Goal: Task Accomplishment & Management: Complete application form

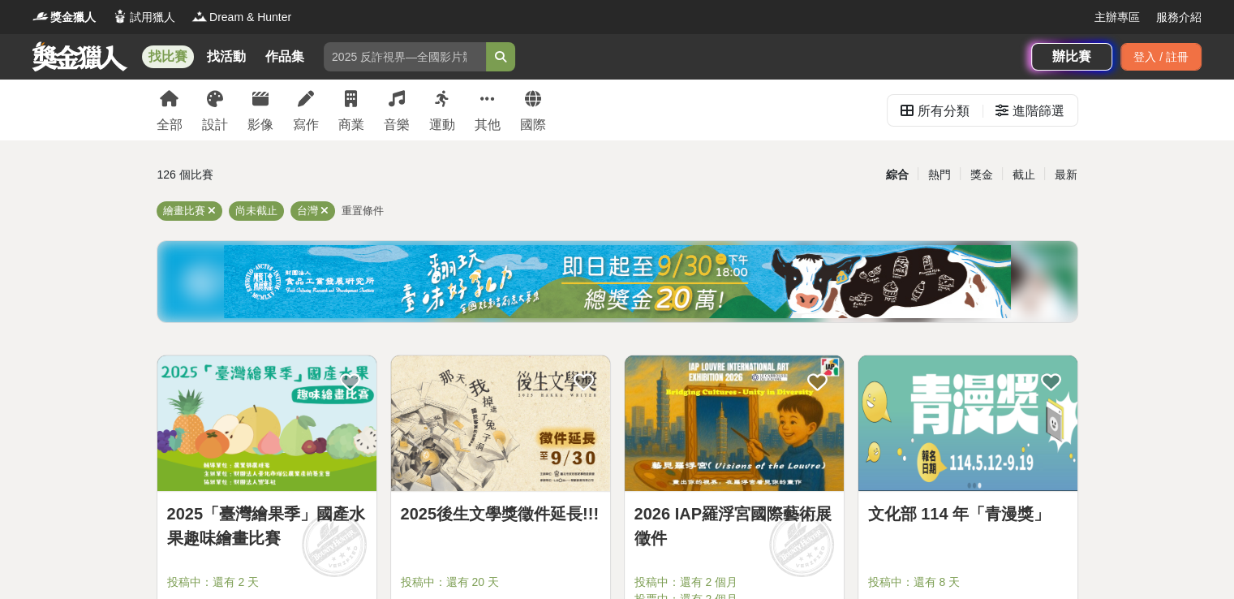
click at [307, 380] on img at bounding box center [266, 422] width 219 height 135
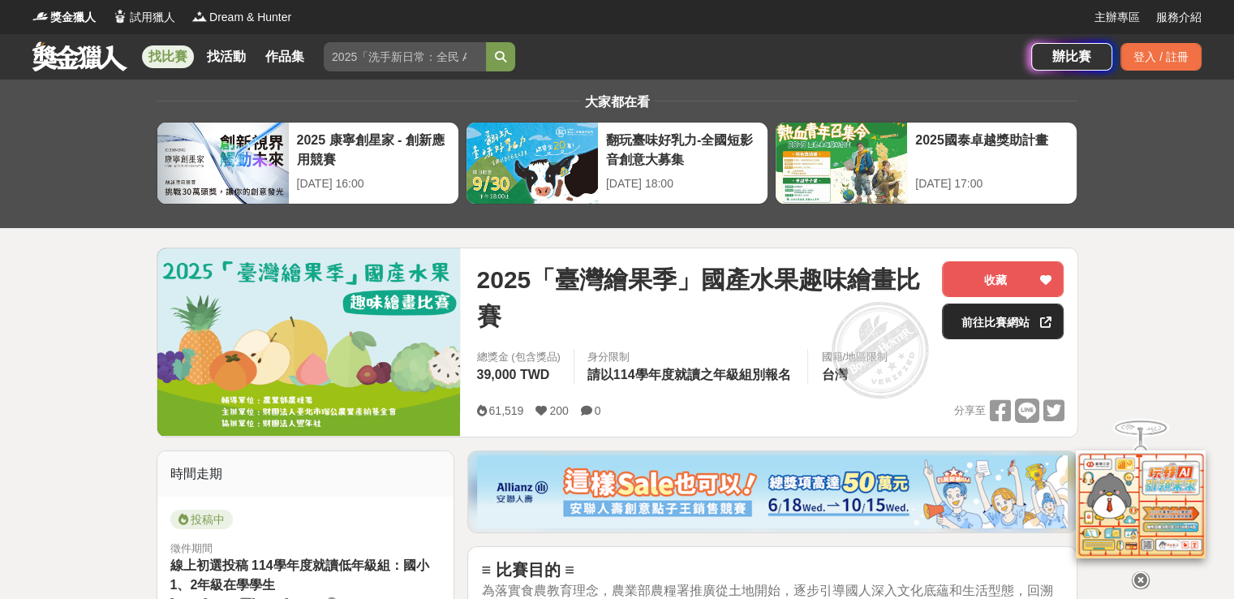
click at [1027, 323] on link "前往比賽網站" at bounding box center [1003, 321] width 122 height 36
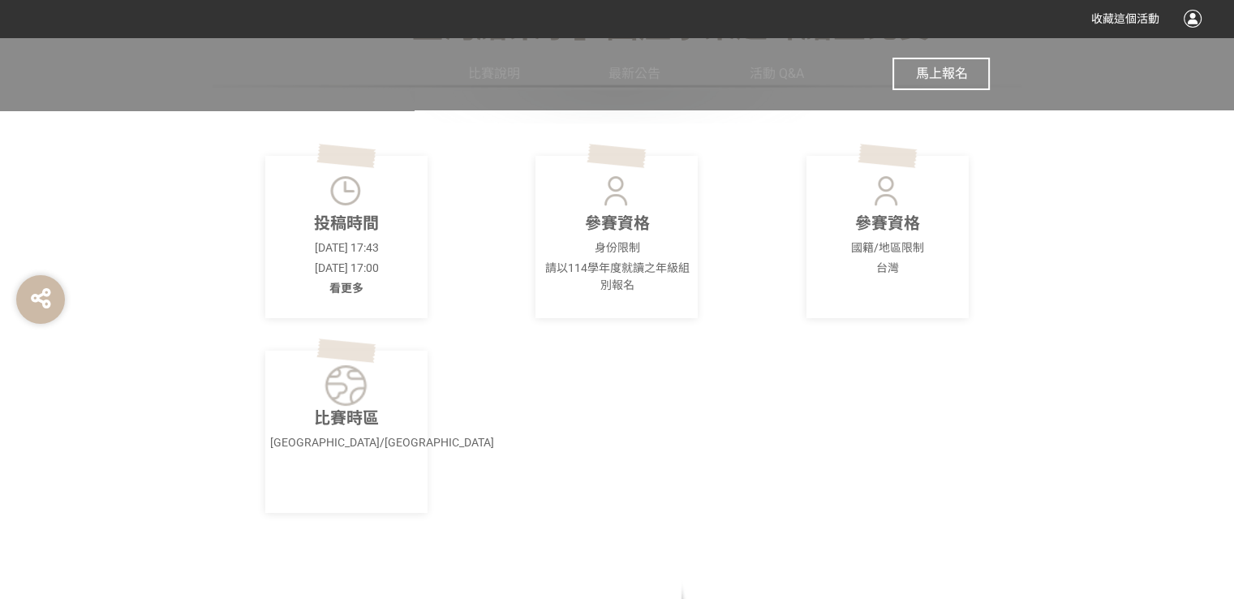
scroll to position [487, 0]
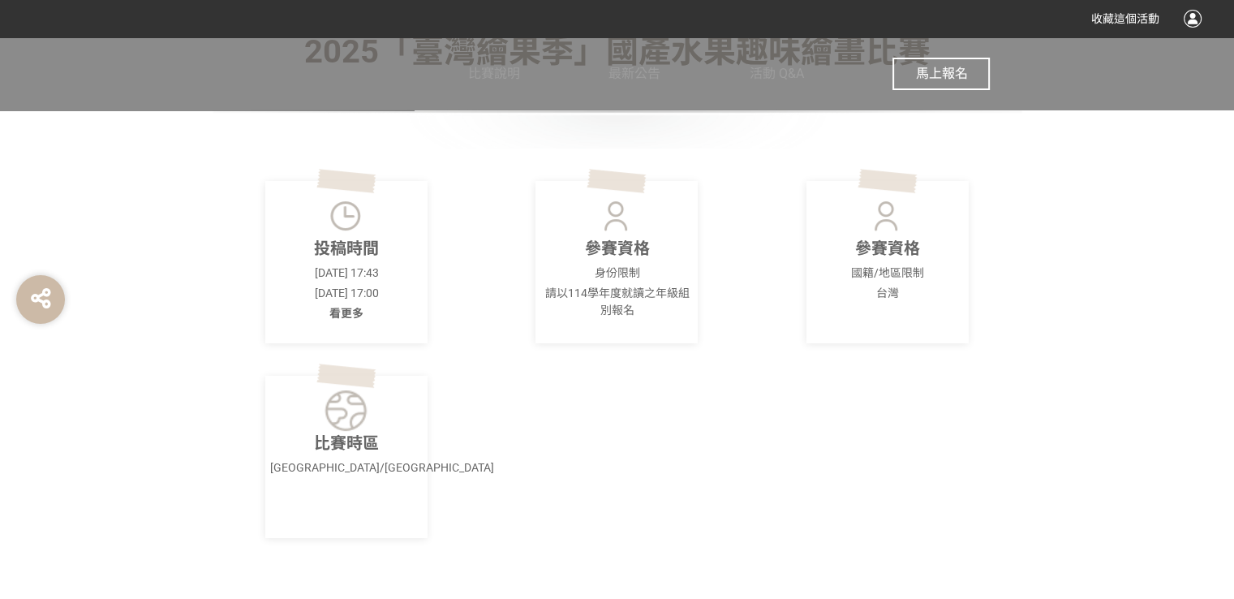
click at [909, 79] on button "馬上報名" at bounding box center [940, 74] width 97 height 32
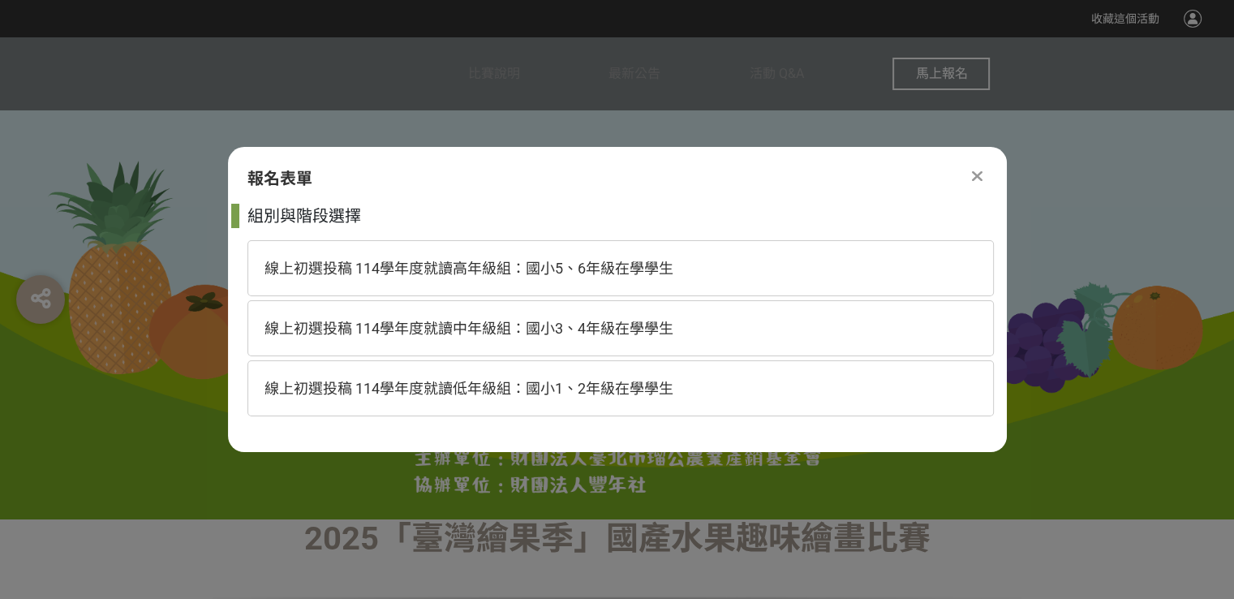
scroll to position [0, 0]
click at [643, 342] on div "線上初選投稿 114學年度就讀中年級組：國小3、4年級在學學生" at bounding box center [620, 328] width 746 height 56
select select "185293:185538"
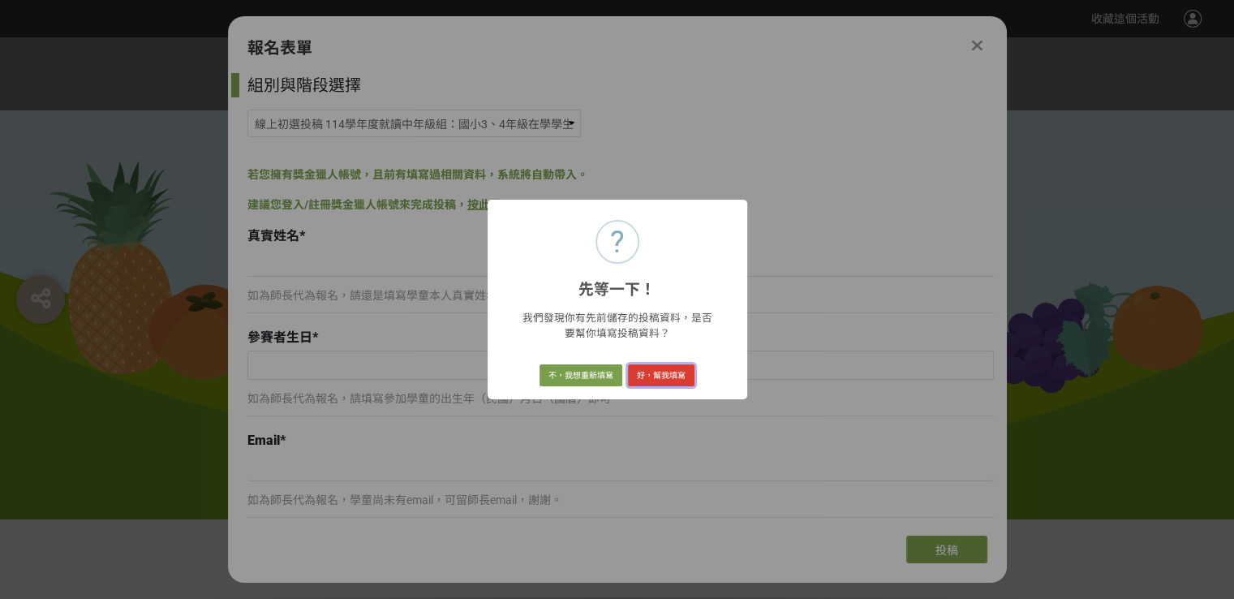
click at [646, 378] on button "好，幫我填寫" at bounding box center [661, 375] width 67 height 23
type input "陳宥達"
type input "1919-04-03"
type input "andy560611@yahoo.com.tw"
type input "0939958762"
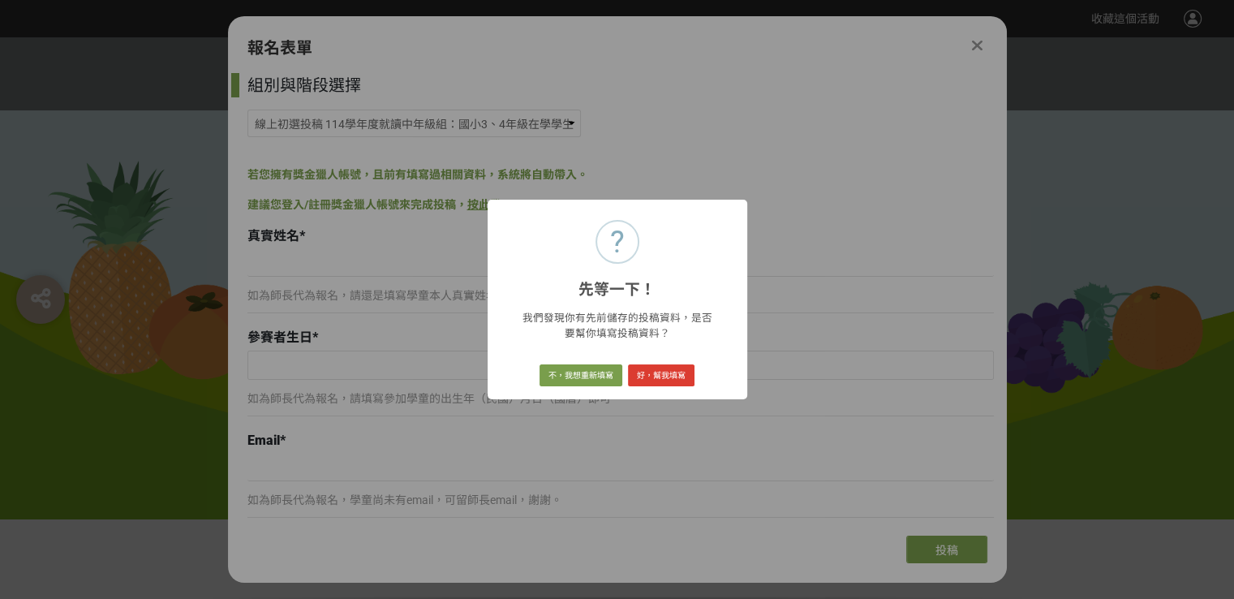
type input "莊敬國小"
type input "3"
type input "苓雅區大順三路282巷91號"
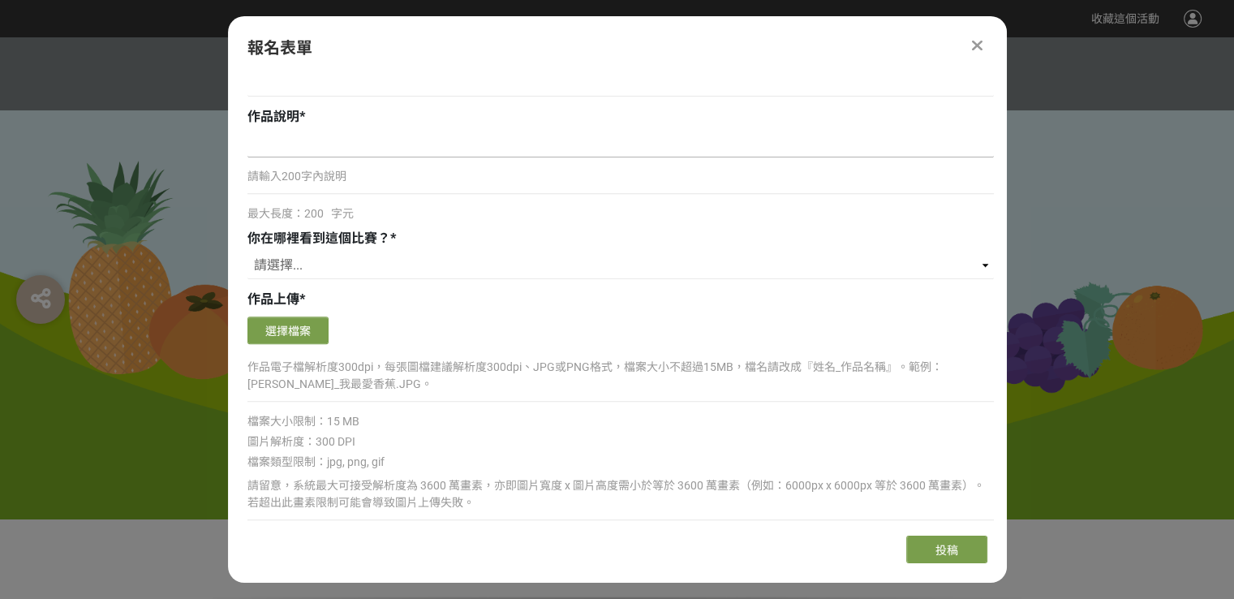
scroll to position [1135, 0]
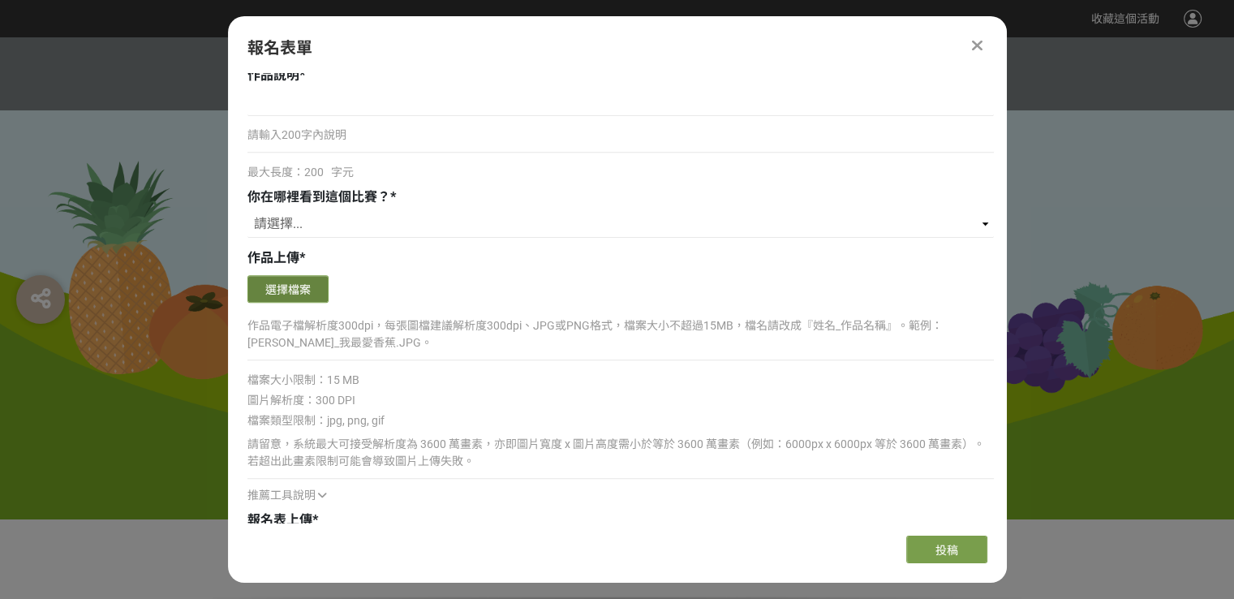
click at [318, 294] on button "選擇檔案" at bounding box center [287, 289] width 81 height 28
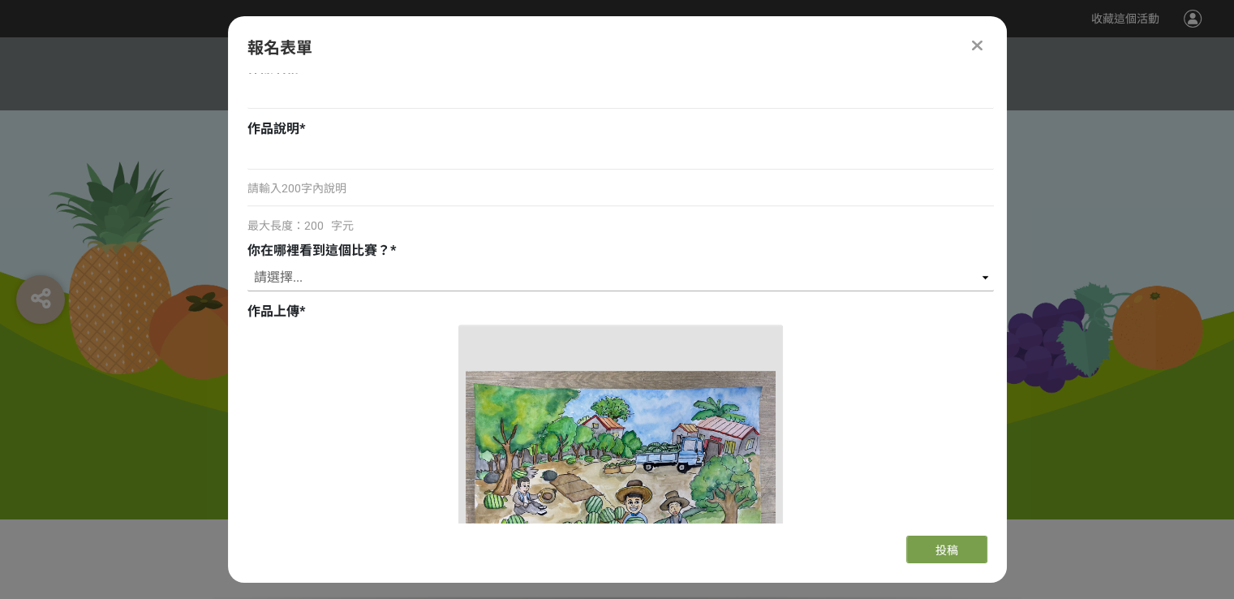
scroll to position [1054, 0]
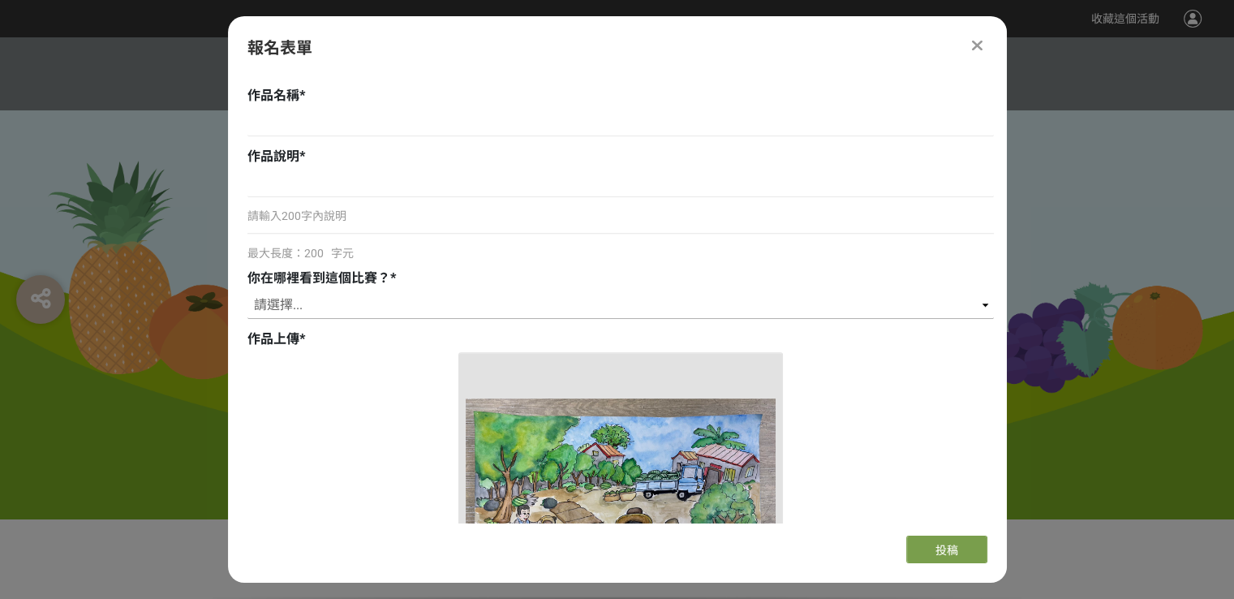
click at [341, 301] on select "請選擇... 獎金獵人網站 Facebook / Instagram 校園講座 / 老師系上推薦 電子郵件 海報 其他" at bounding box center [620, 305] width 746 height 28
select select "獎金獵人網站"
click at [247, 291] on select "請選擇... 獎金獵人網站 Facebook / Instagram 校園講座 / 老師系上推薦 電子郵件 海報 其他" at bounding box center [620, 305] width 746 height 28
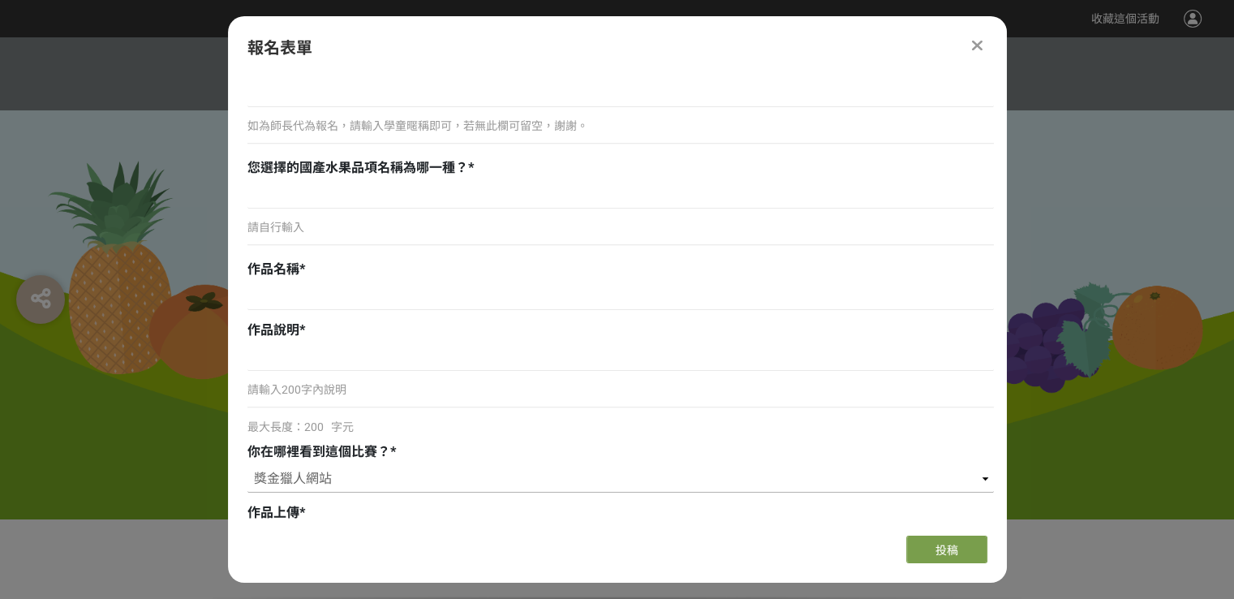
scroll to position [892, 0]
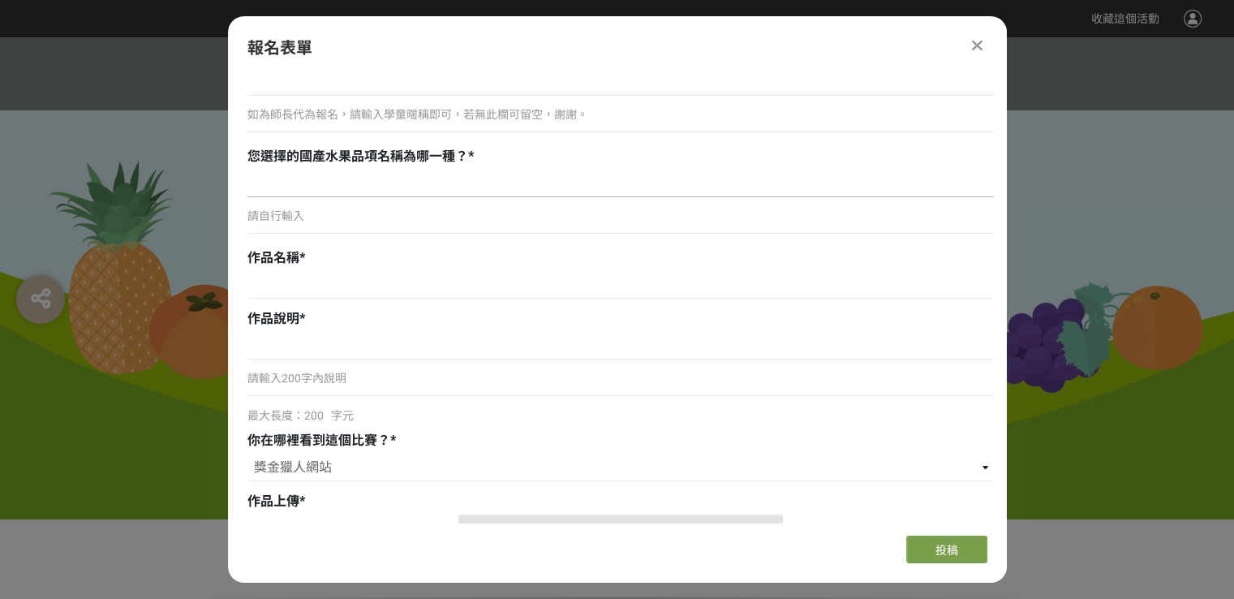
click at [380, 176] on input at bounding box center [620, 183] width 746 height 28
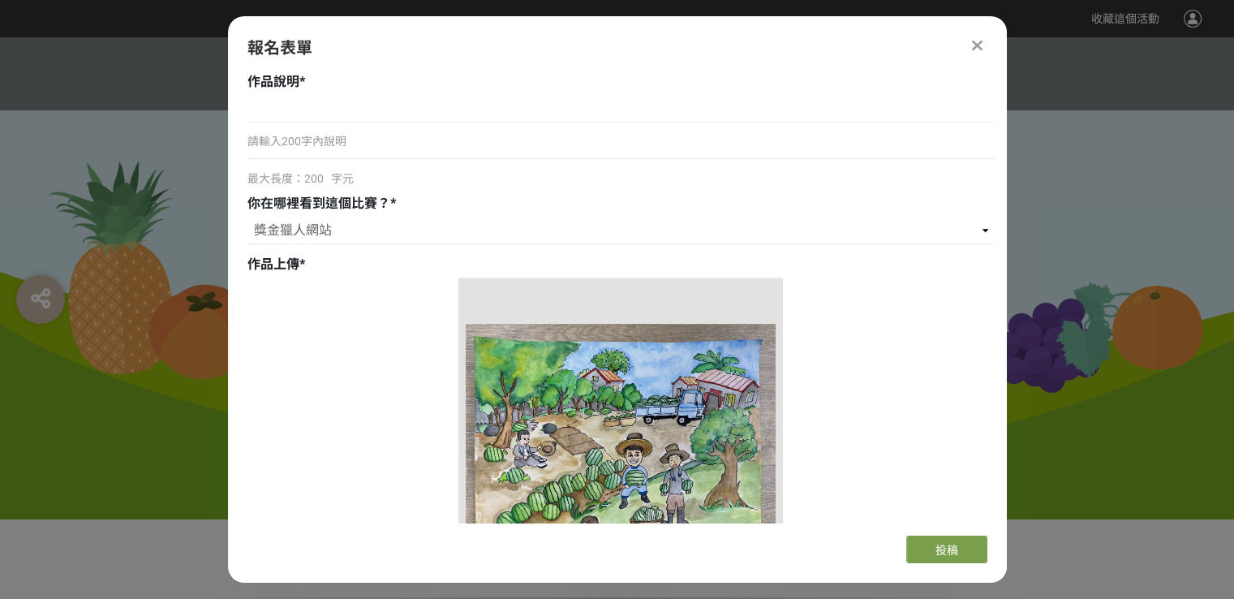
scroll to position [973, 0]
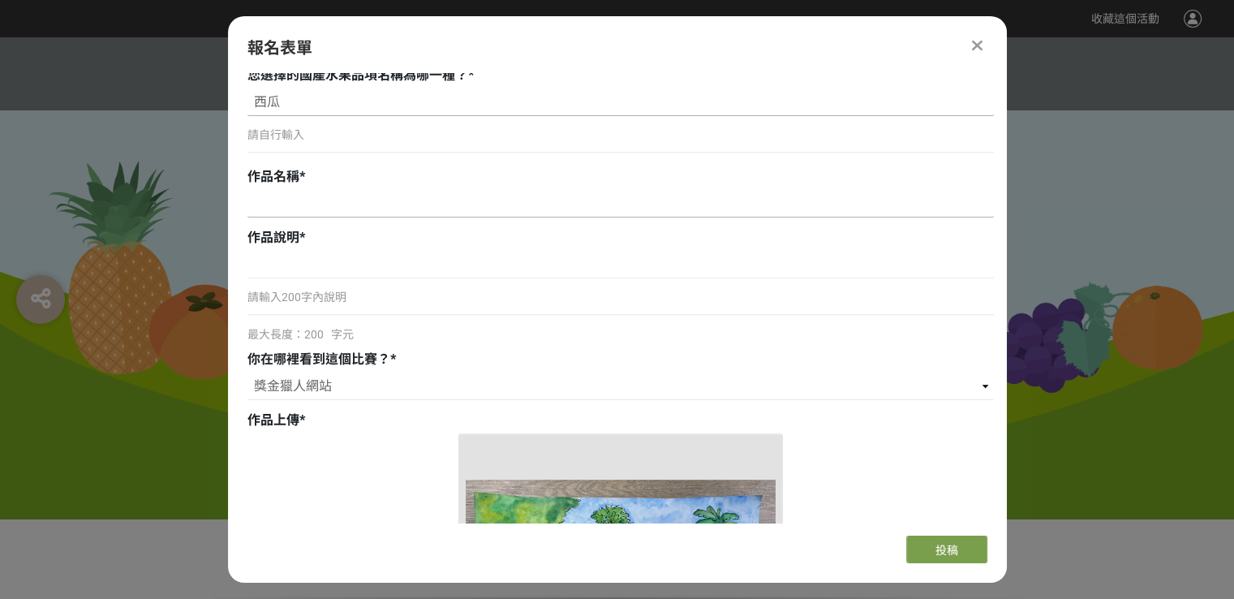
type input "西瓜"
click at [352, 200] on input at bounding box center [620, 204] width 746 height 28
type input "好吃的西瓜"
click at [378, 268] on input at bounding box center [620, 265] width 746 height 28
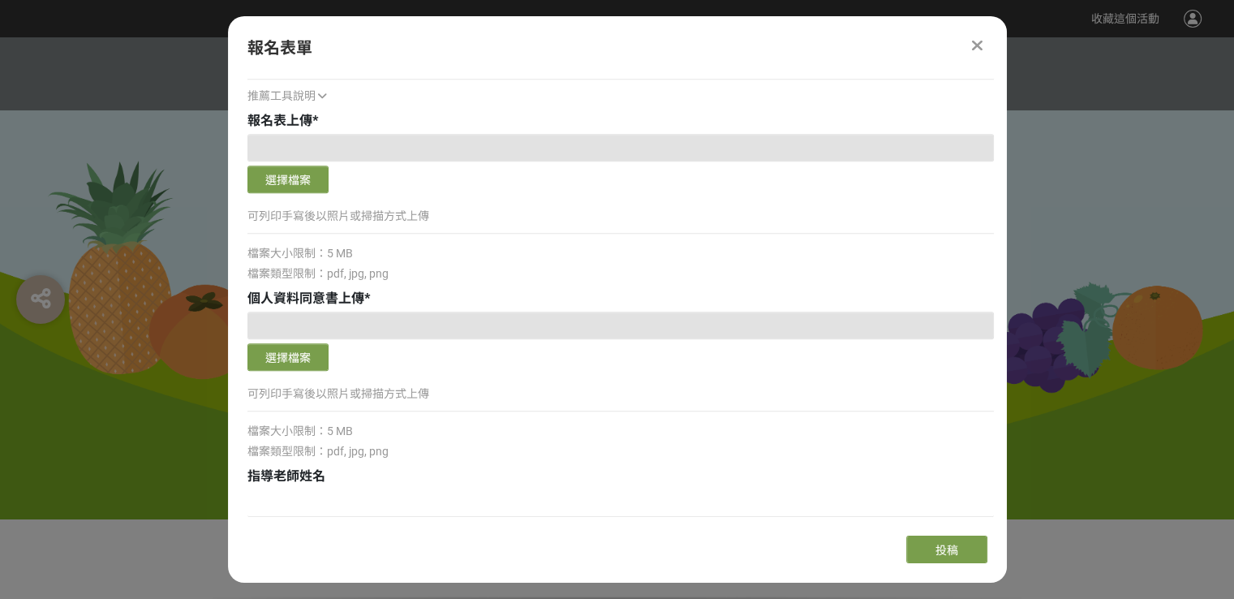
scroll to position [1886, 0]
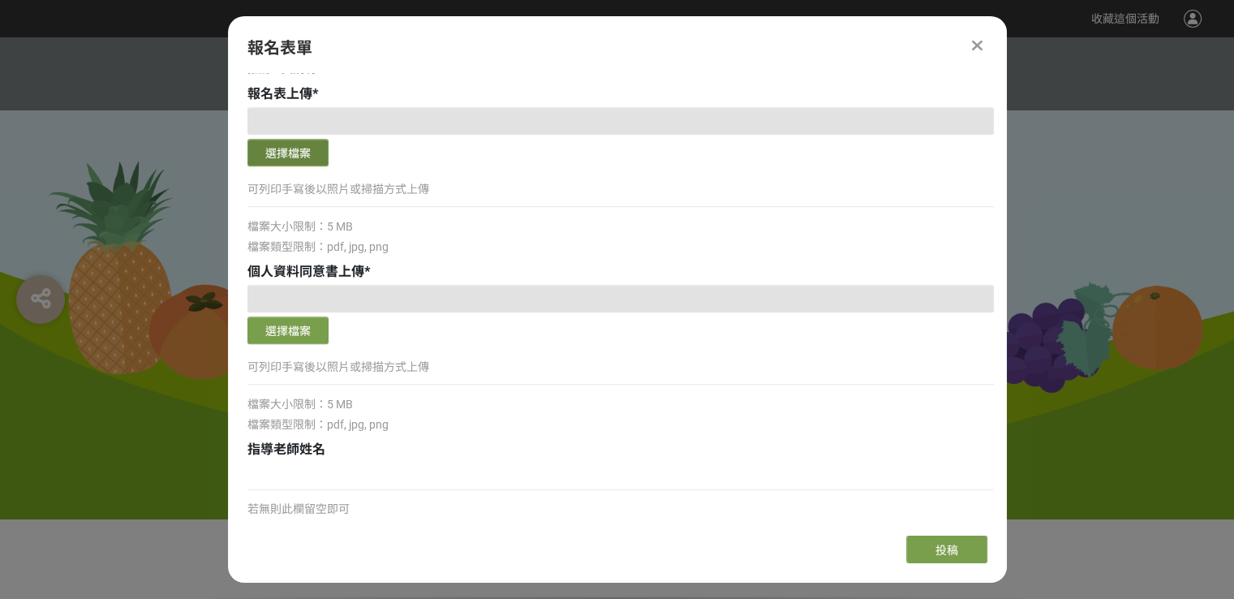
type input "阿公"
click at [312, 151] on button "選擇檔案" at bounding box center [287, 153] width 81 height 28
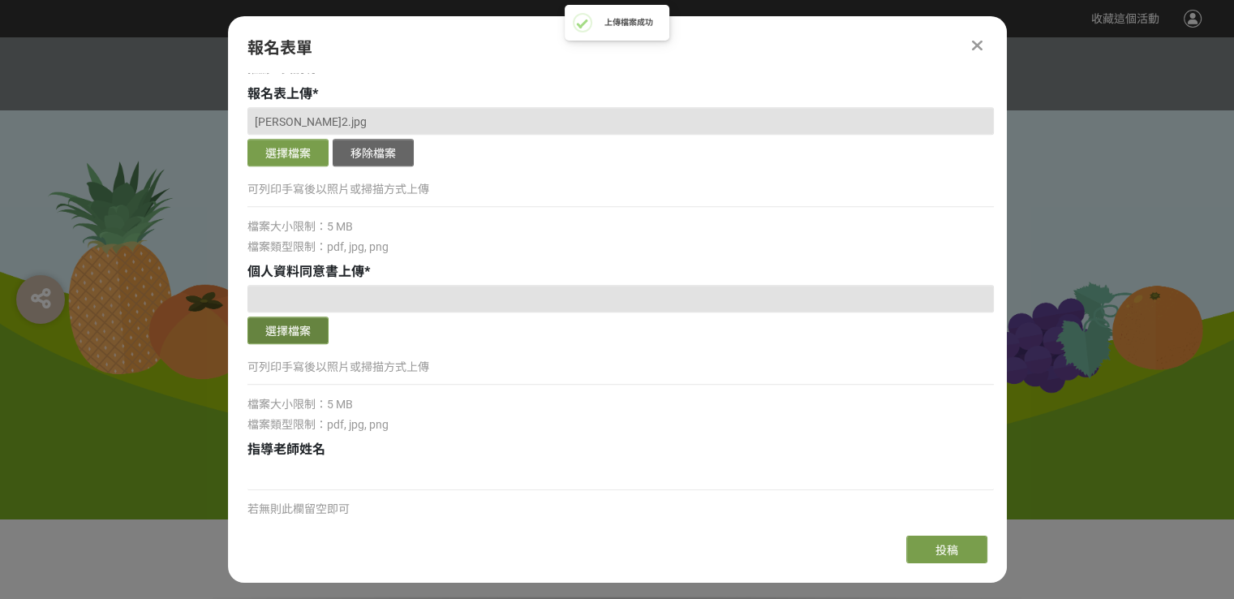
click at [309, 321] on button "選擇檔案" at bounding box center [287, 330] width 81 height 28
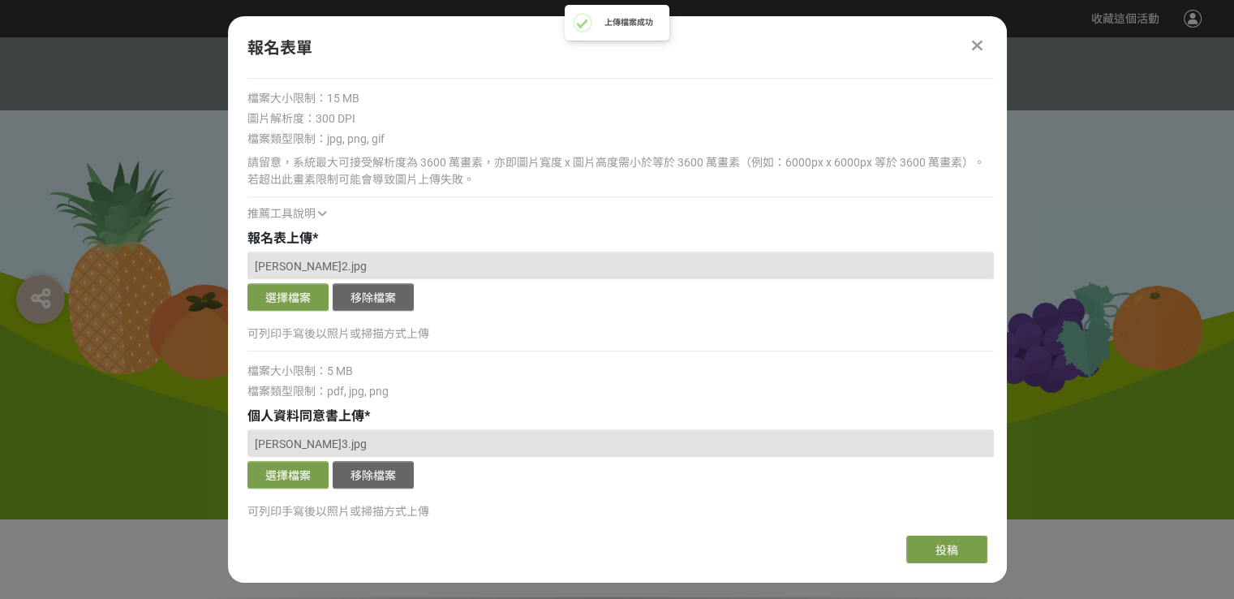
scroll to position [2056, 0]
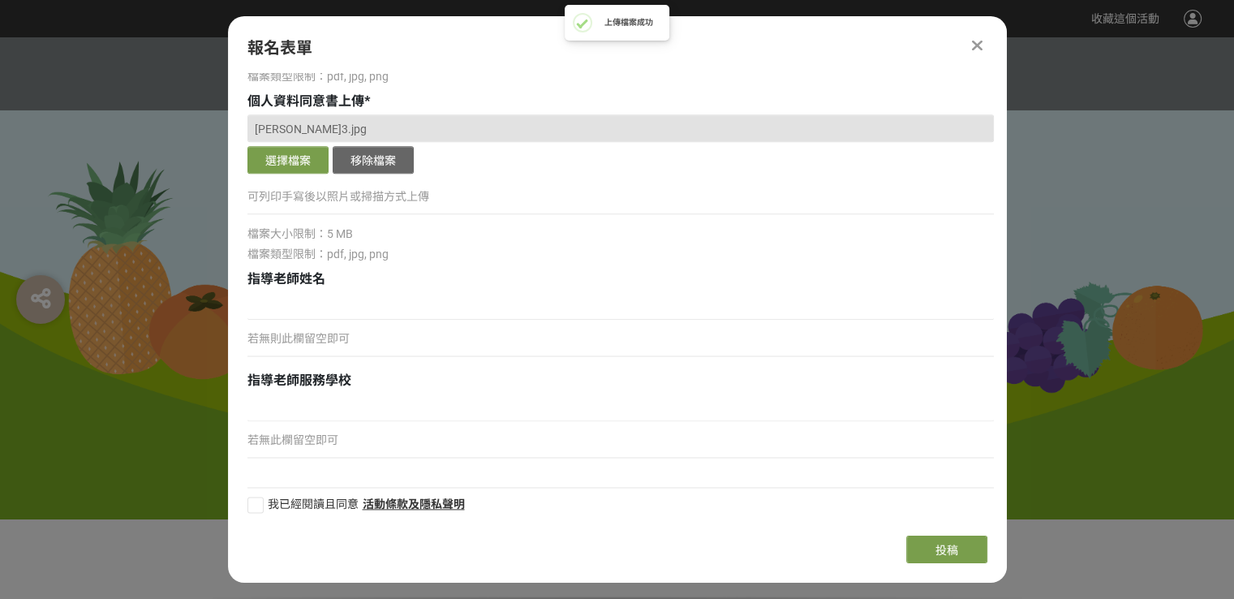
click at [300, 503] on span "我已經閱讀且同意" at bounding box center [313, 503] width 91 height 13
click at [259, 503] on input "我已經閱讀且同意" at bounding box center [253, 504] width 11 height 11
checkbox input "false"
click at [928, 541] on button "投稿" at bounding box center [946, 549] width 81 height 28
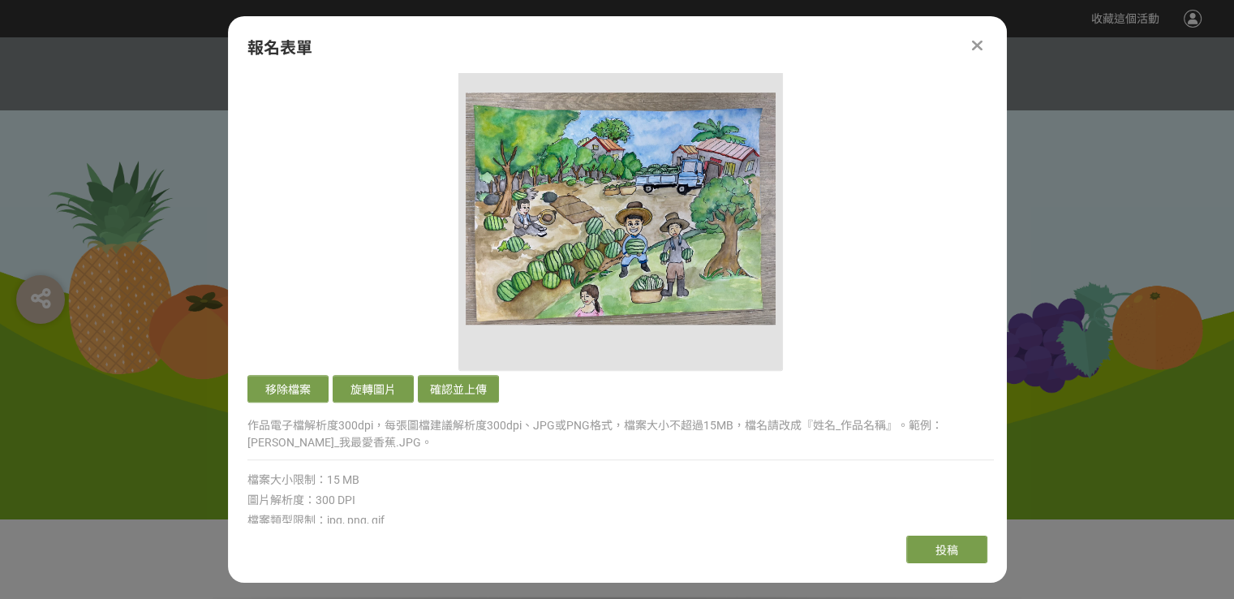
scroll to position [1407, 0]
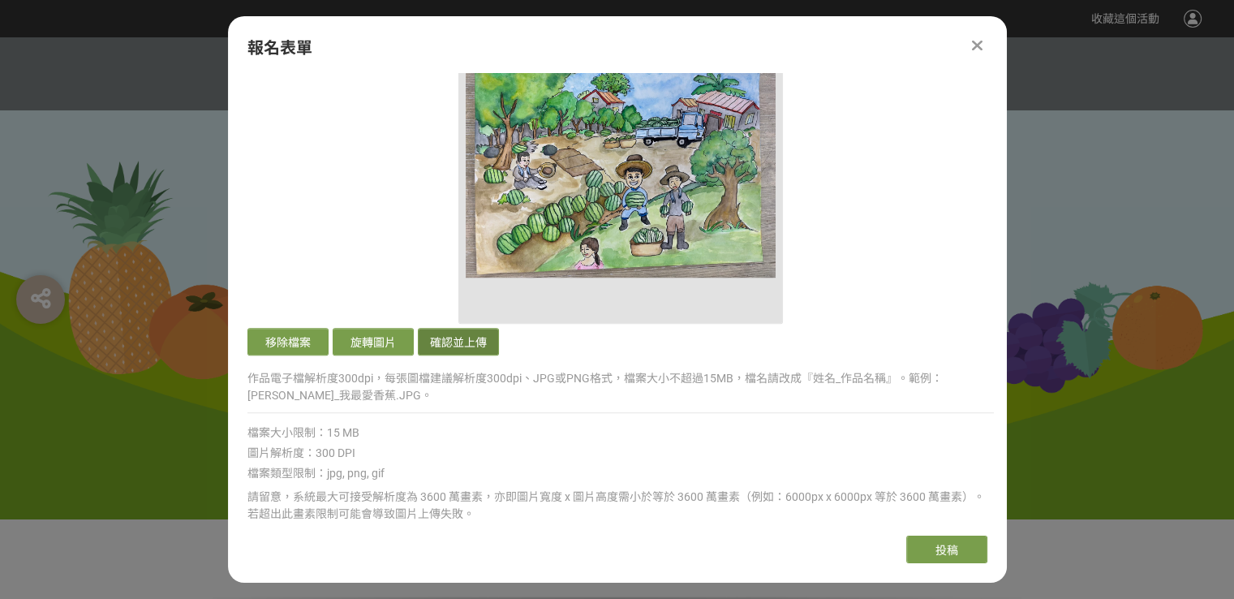
click at [474, 345] on button "確認並上傳" at bounding box center [458, 342] width 81 height 28
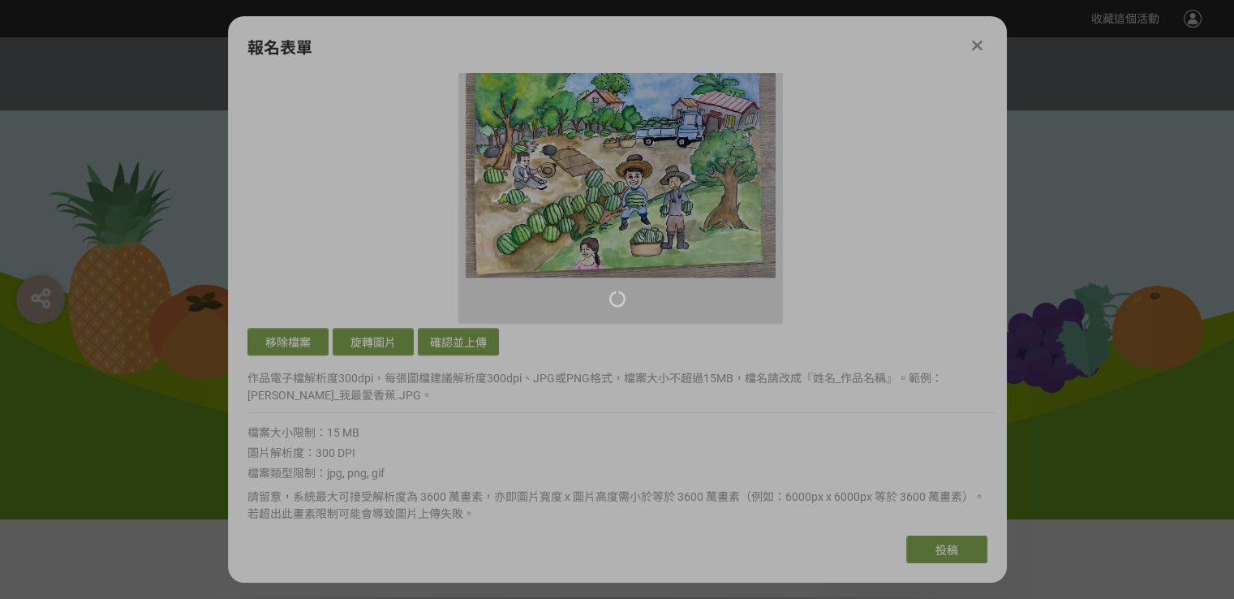
scroll to position [1083, 0]
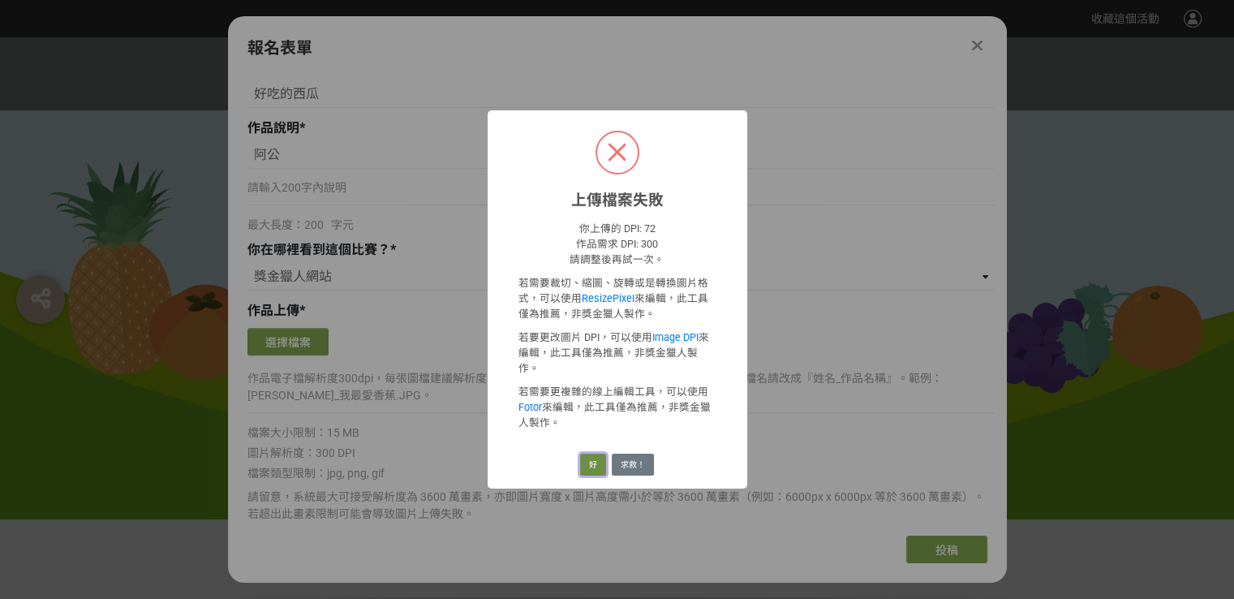
click at [594, 453] on button "好" at bounding box center [593, 464] width 26 height 23
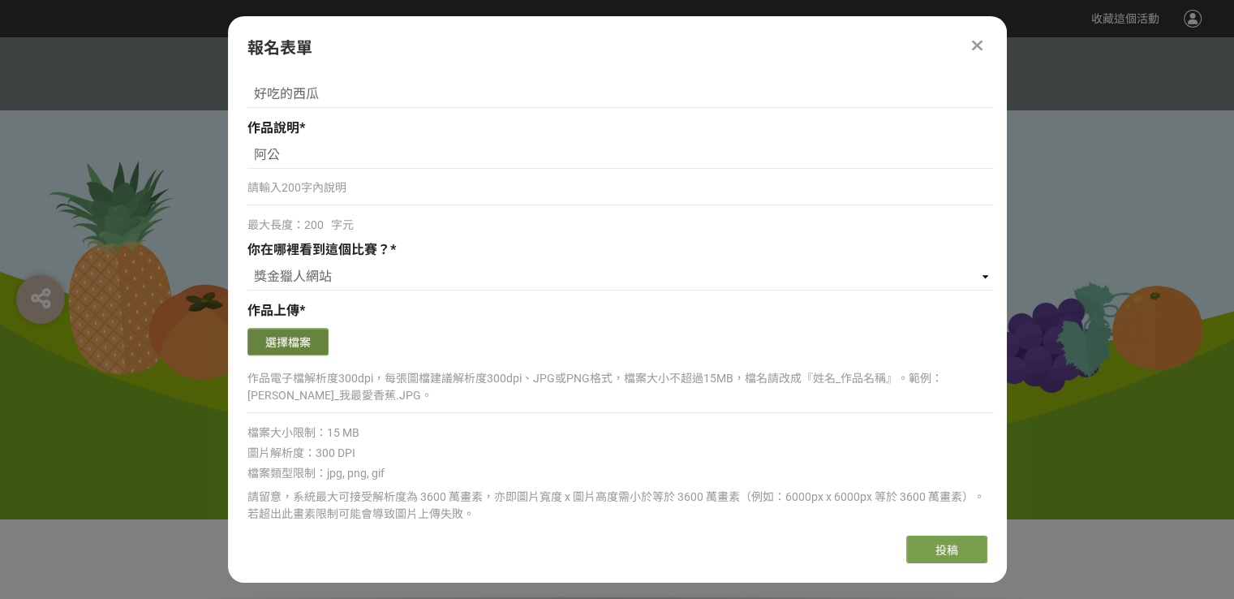
click at [318, 345] on button "選擇檔案" at bounding box center [287, 342] width 81 height 28
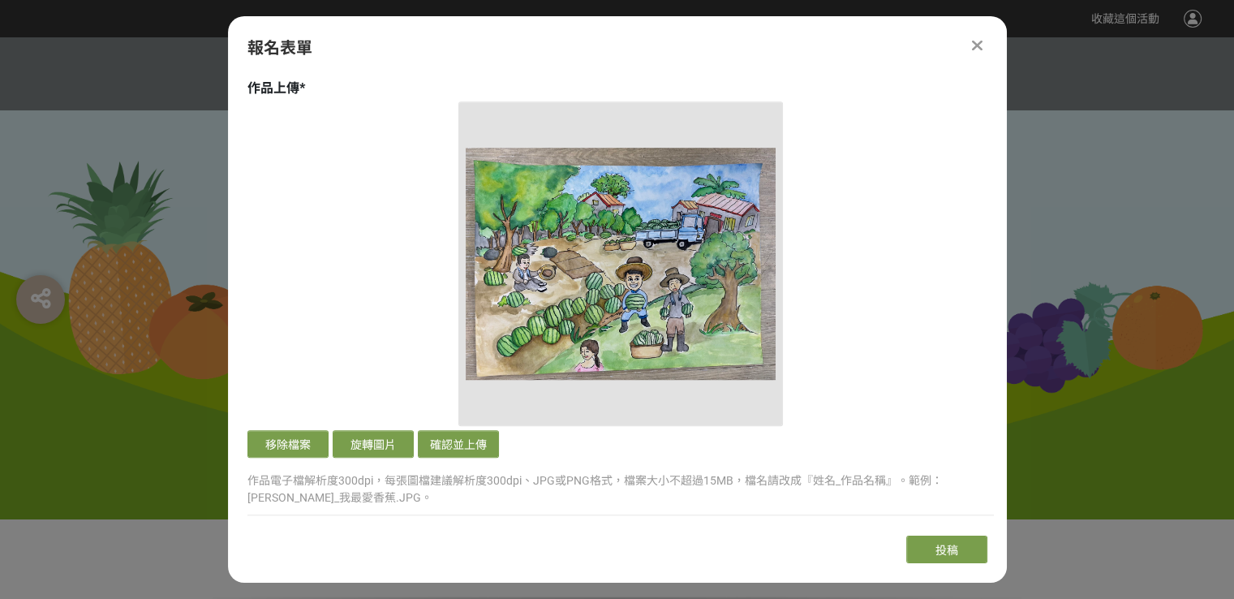
scroll to position [1650, 0]
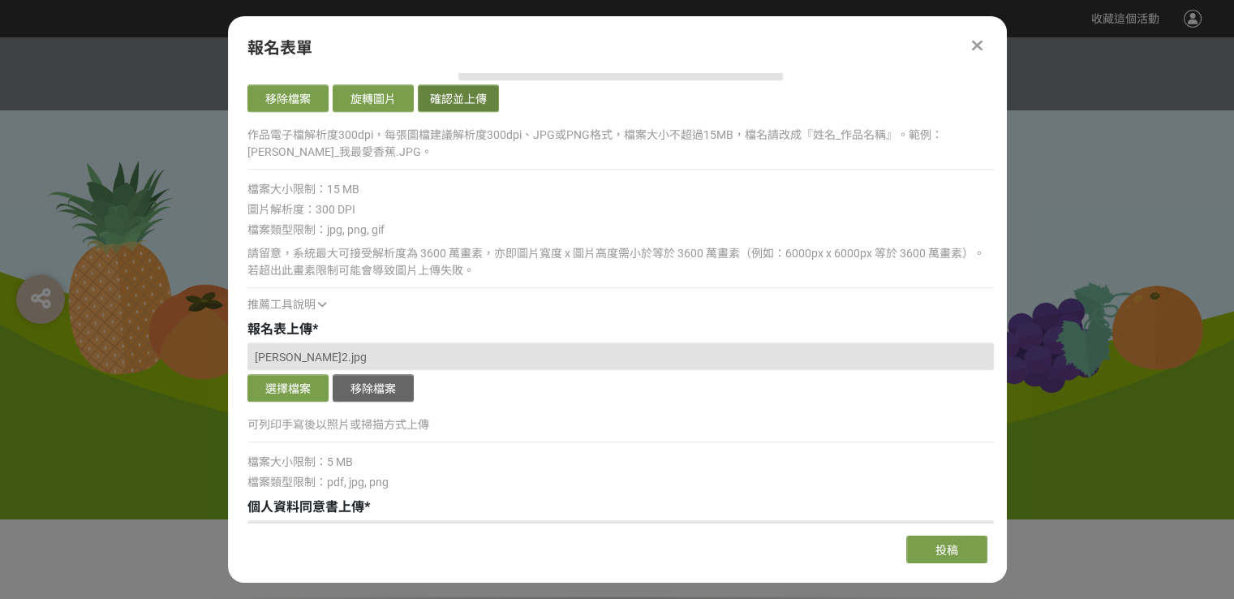
click at [461, 105] on button "確認並上傳" at bounding box center [458, 98] width 81 height 28
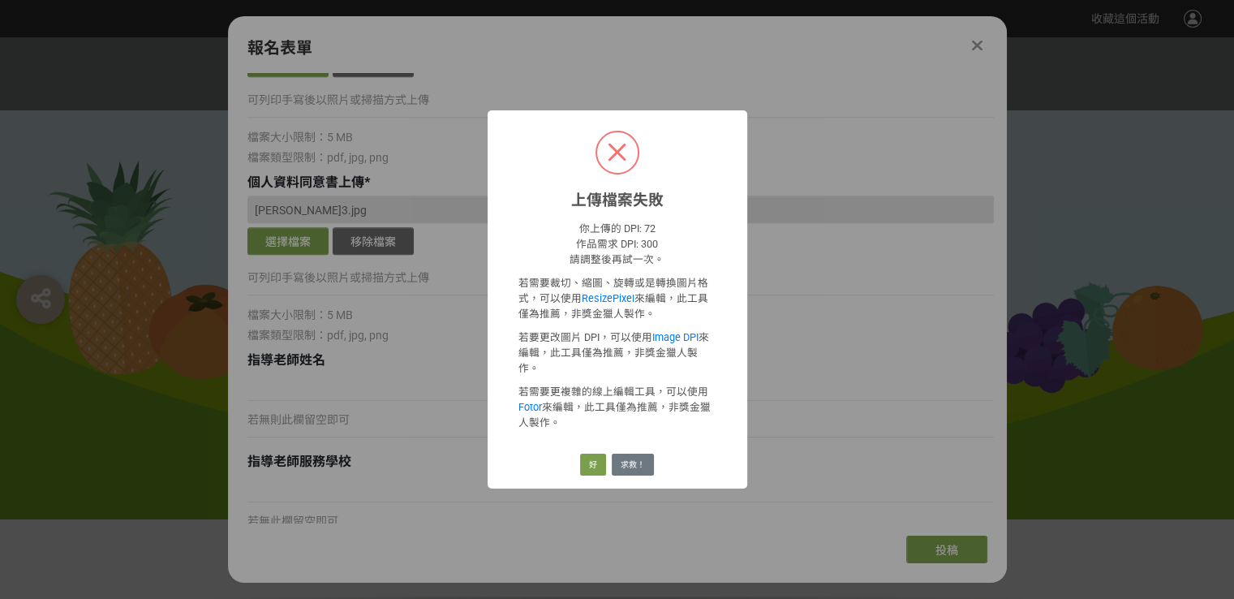
scroll to position [1326, 0]
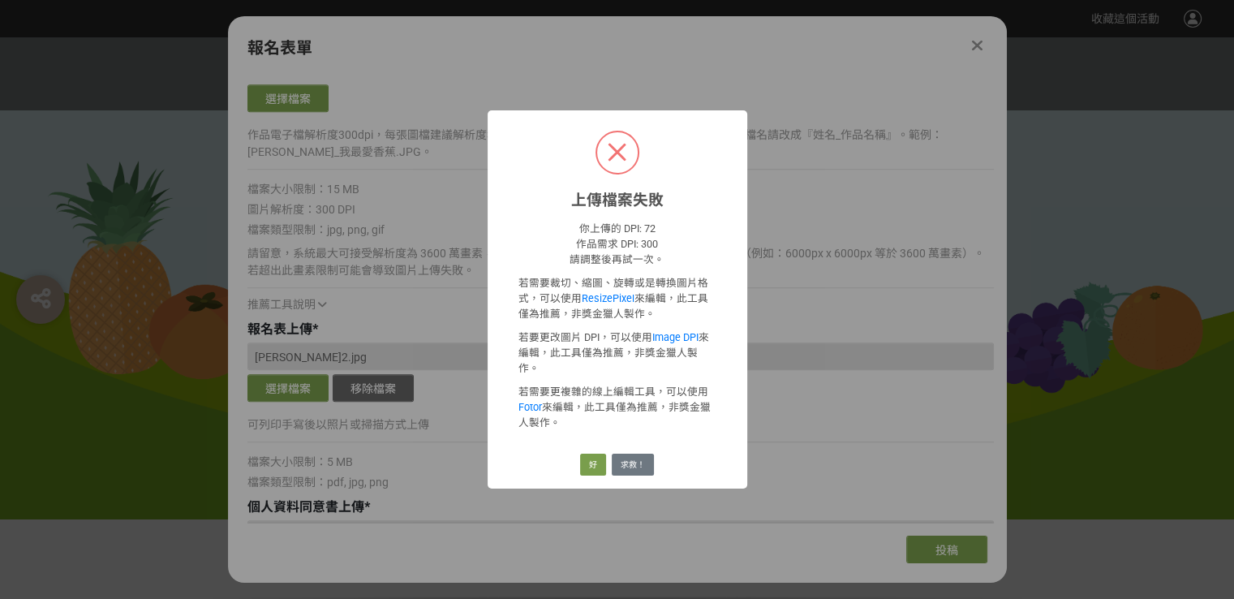
drag, startPoint x: 619, startPoint y: 157, endPoint x: 613, endPoint y: 176, distance: 20.3
click at [613, 173] on span at bounding box center [617, 152] width 41 height 41
drag, startPoint x: 664, startPoint y: 215, endPoint x: 551, endPoint y: 201, distance: 113.6
click at [551, 201] on div "上傳檔案失敗 ×" at bounding box center [617, 160] width 260 height 100
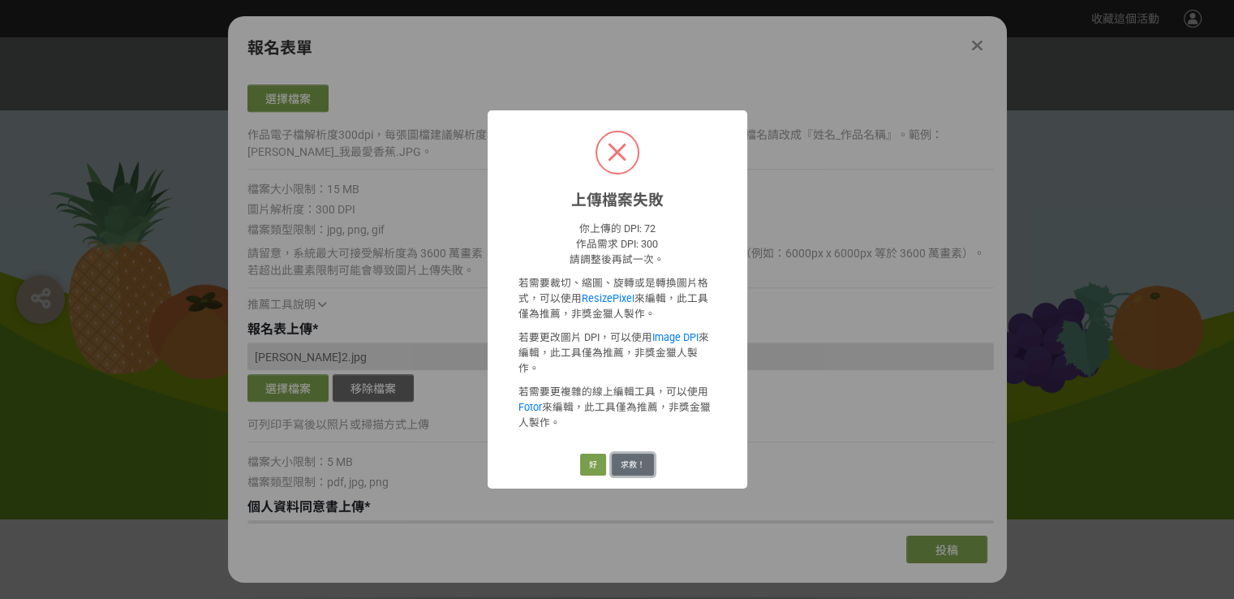
click at [633, 453] on button "求救！" at bounding box center [632, 464] width 42 height 23
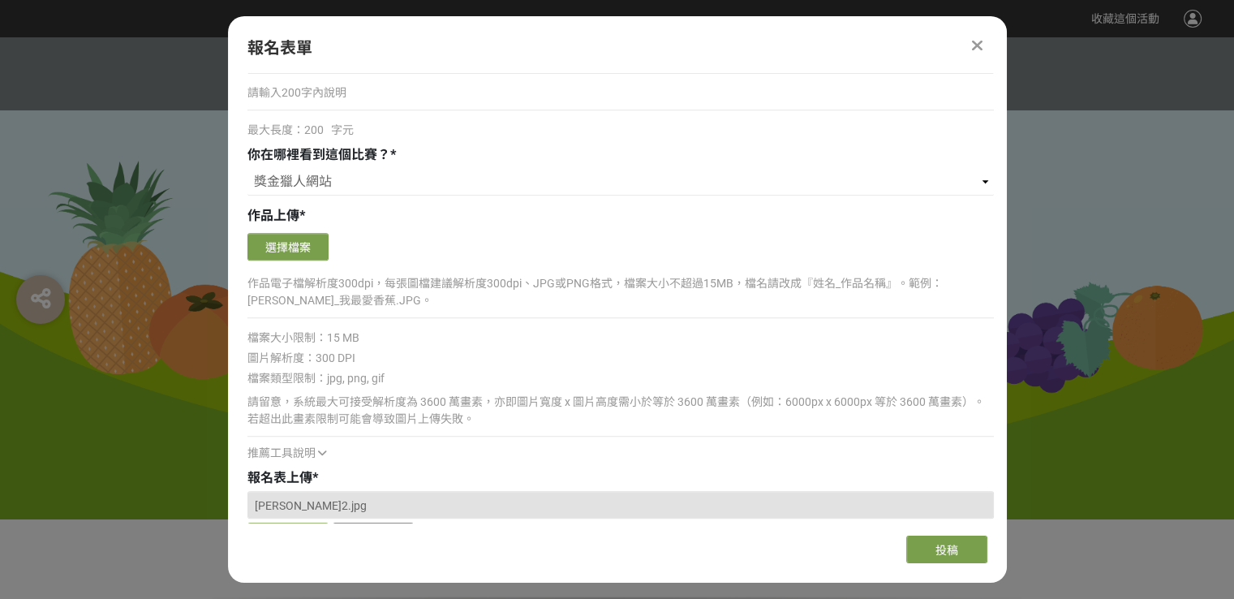
scroll to position [1002, 0]
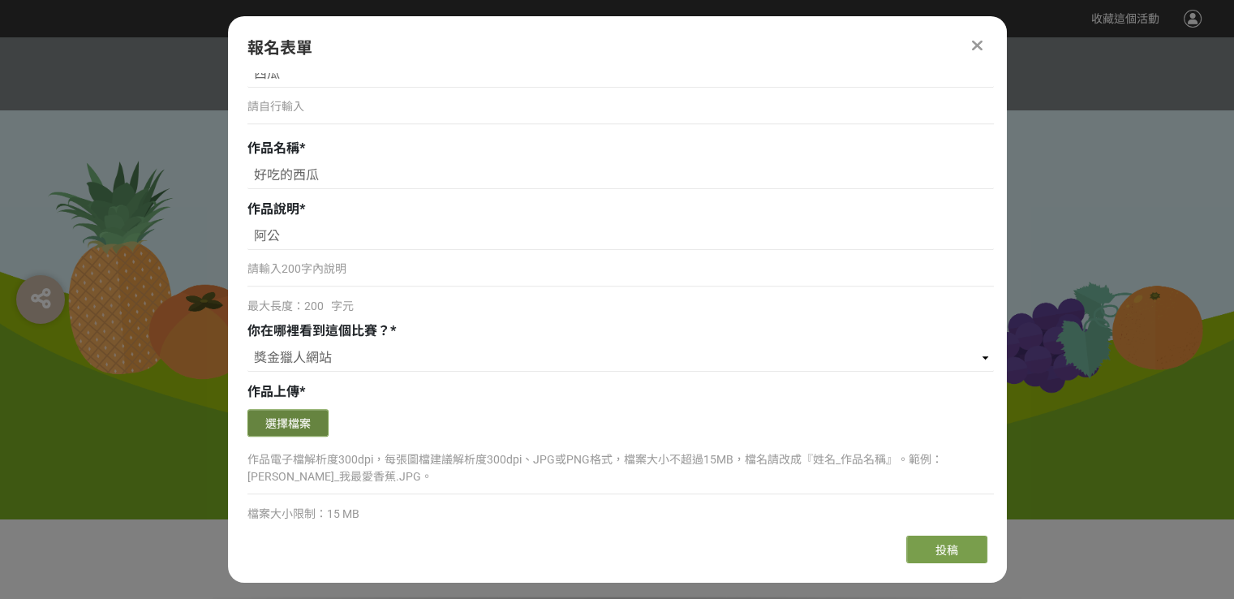
click at [312, 417] on button "選擇檔案" at bounding box center [287, 423] width 81 height 28
click at [285, 428] on button "選擇檔案" at bounding box center [287, 423] width 81 height 28
click at [323, 239] on input "阿公" at bounding box center [620, 236] width 746 height 28
type input "阿公種了好多好多的西瓜 香又甜整片的西瓜 心想阿公今年一定大豐收"
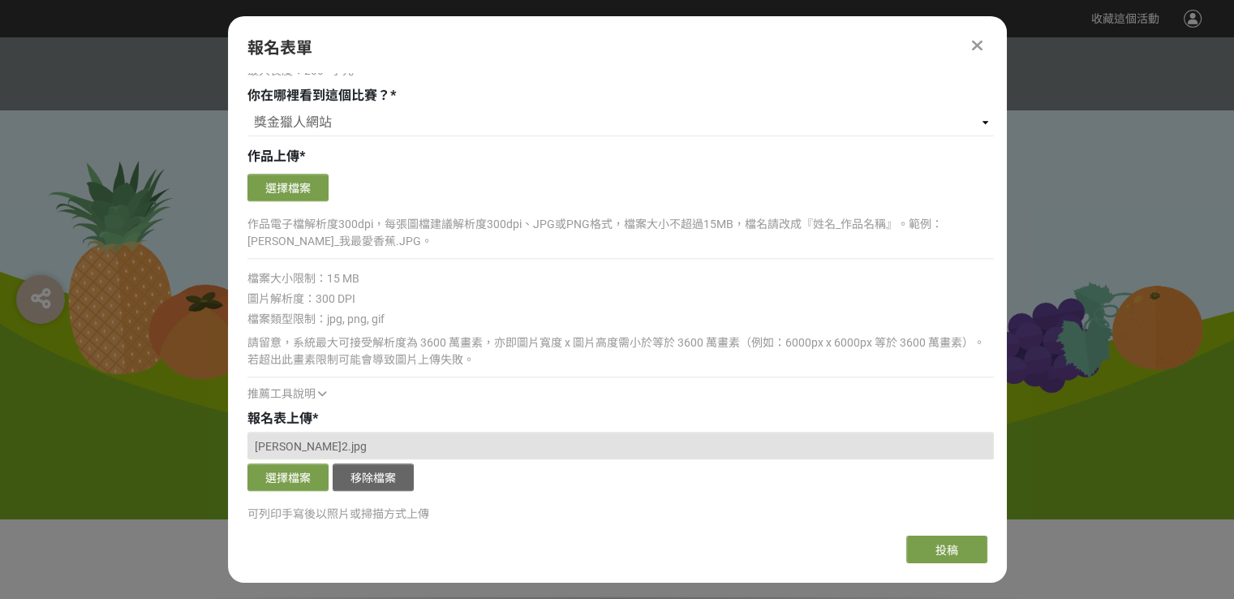
scroll to position [1245, 0]
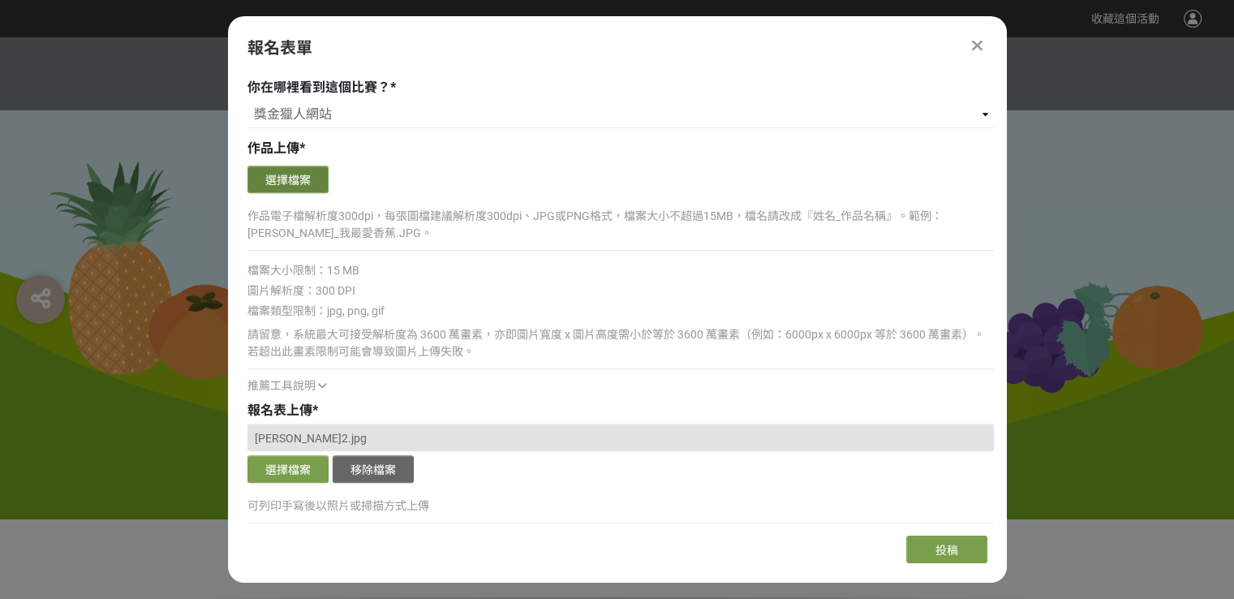
click at [285, 178] on button "選擇檔案" at bounding box center [287, 179] width 81 height 28
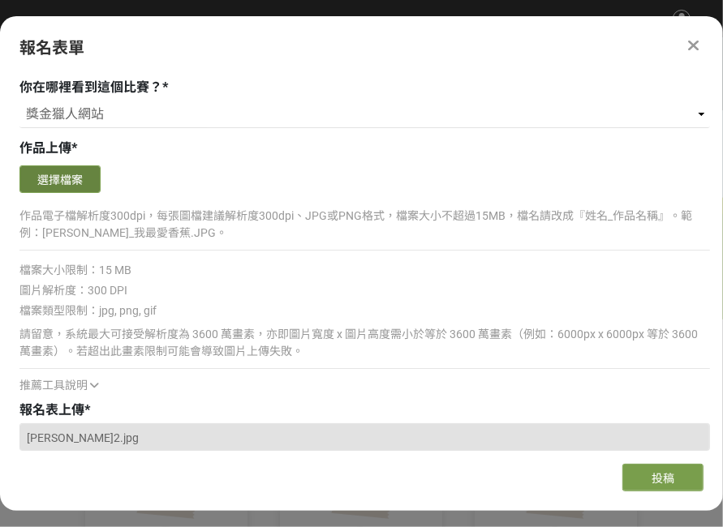
click at [62, 179] on button "選擇檔案" at bounding box center [59, 179] width 81 height 28
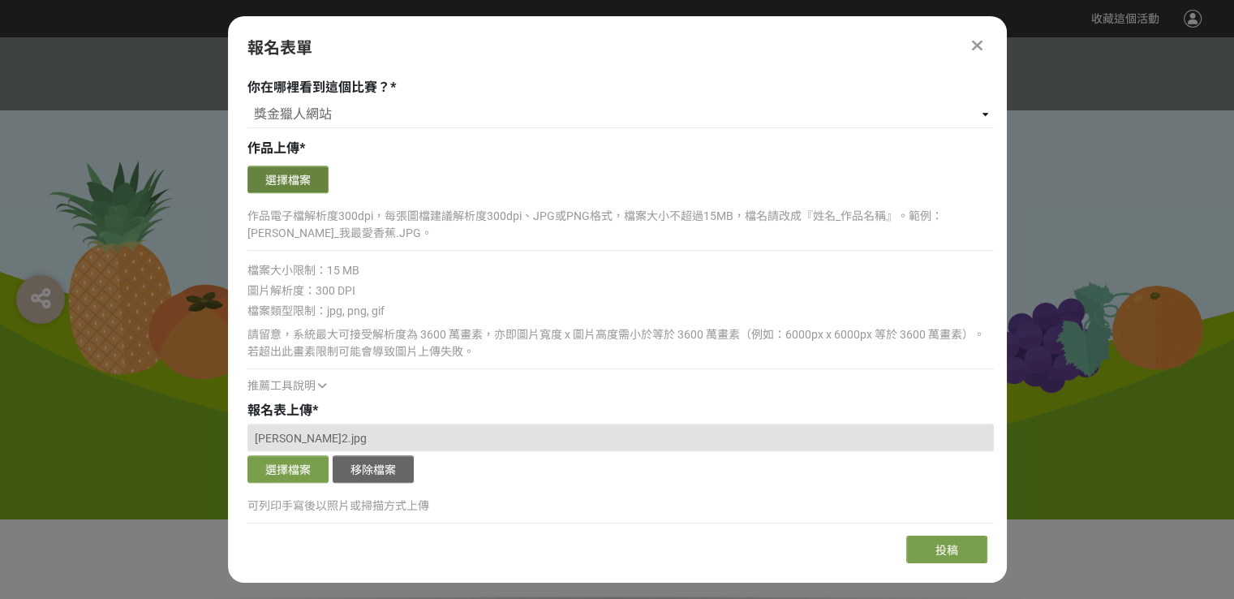
click at [318, 185] on button "選擇檔案" at bounding box center [287, 179] width 81 height 28
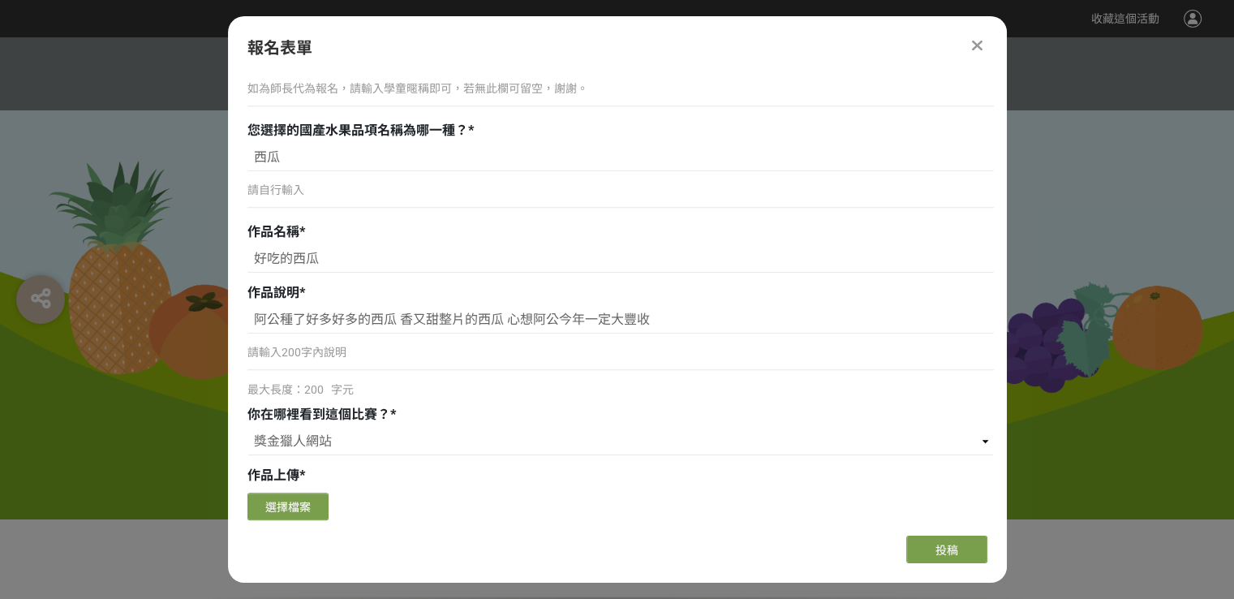
scroll to position [1054, 0]
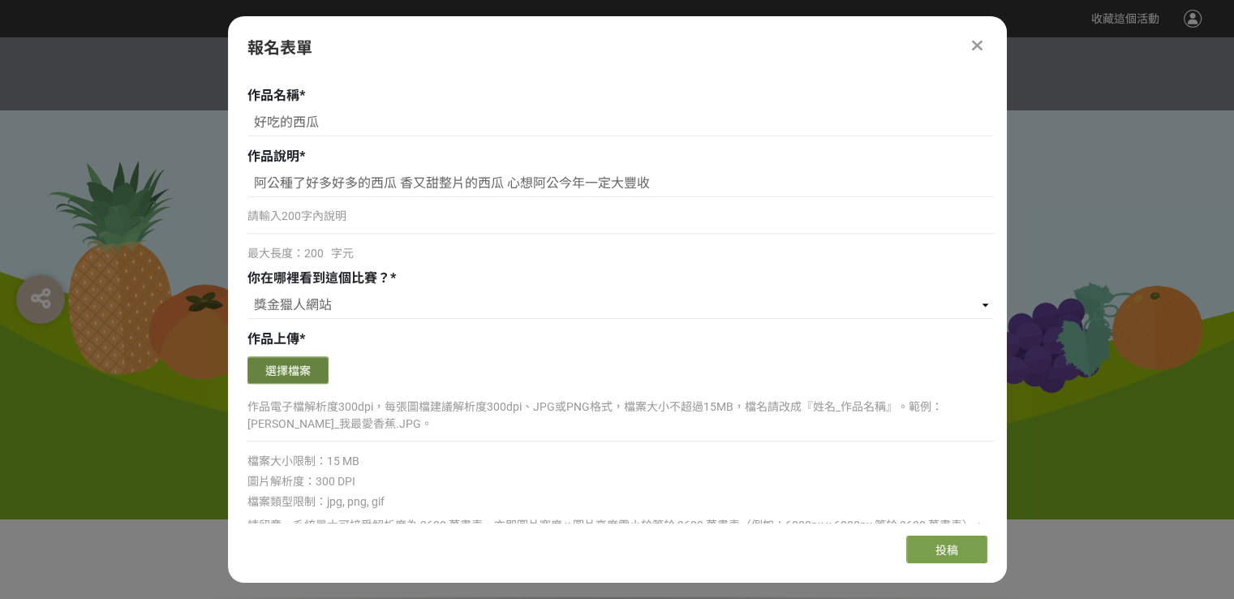
click at [285, 357] on button "選擇檔案" at bounding box center [287, 370] width 81 height 28
click at [296, 377] on button "選擇檔案" at bounding box center [287, 370] width 81 height 28
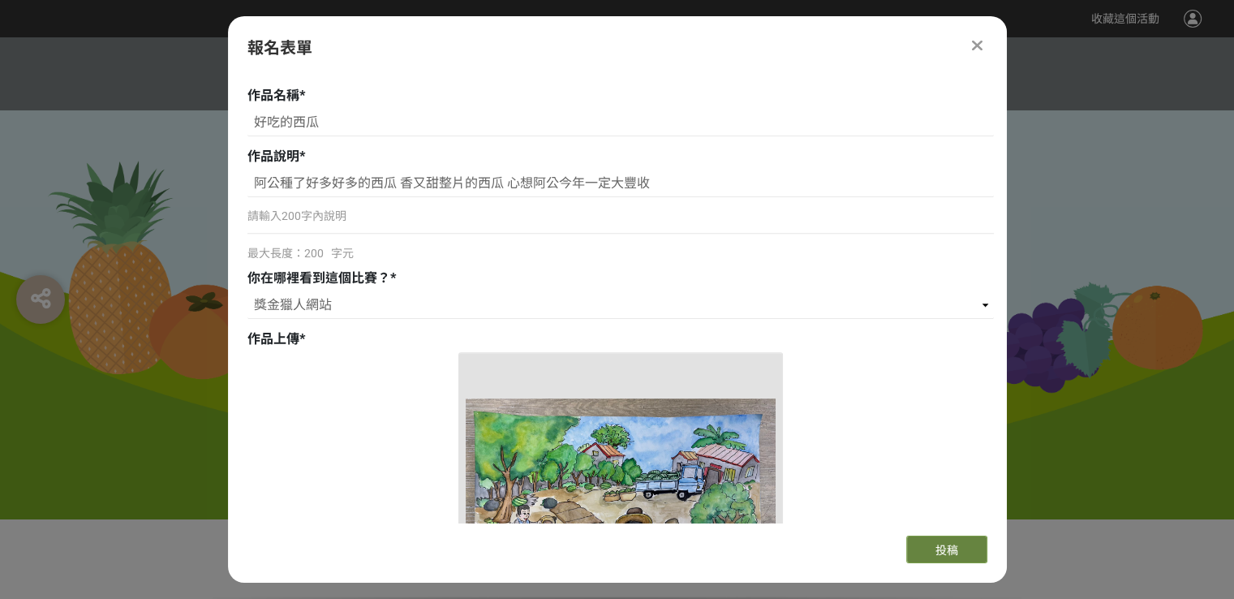
click at [955, 544] on span "投稿" at bounding box center [946, 549] width 23 height 13
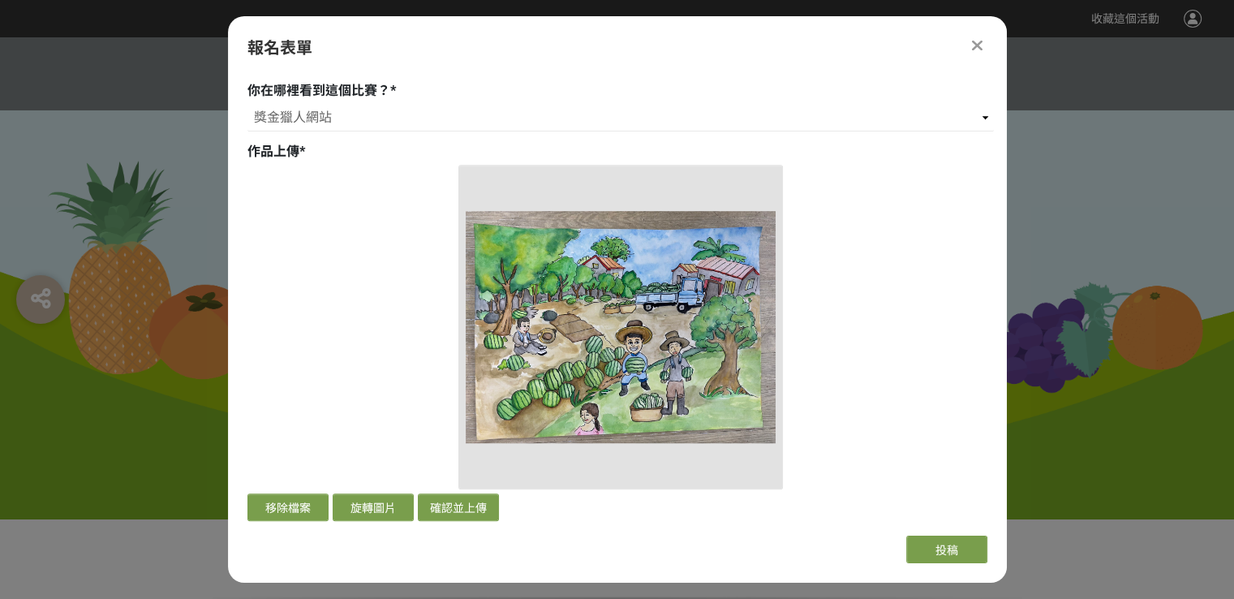
scroll to position [1379, 0]
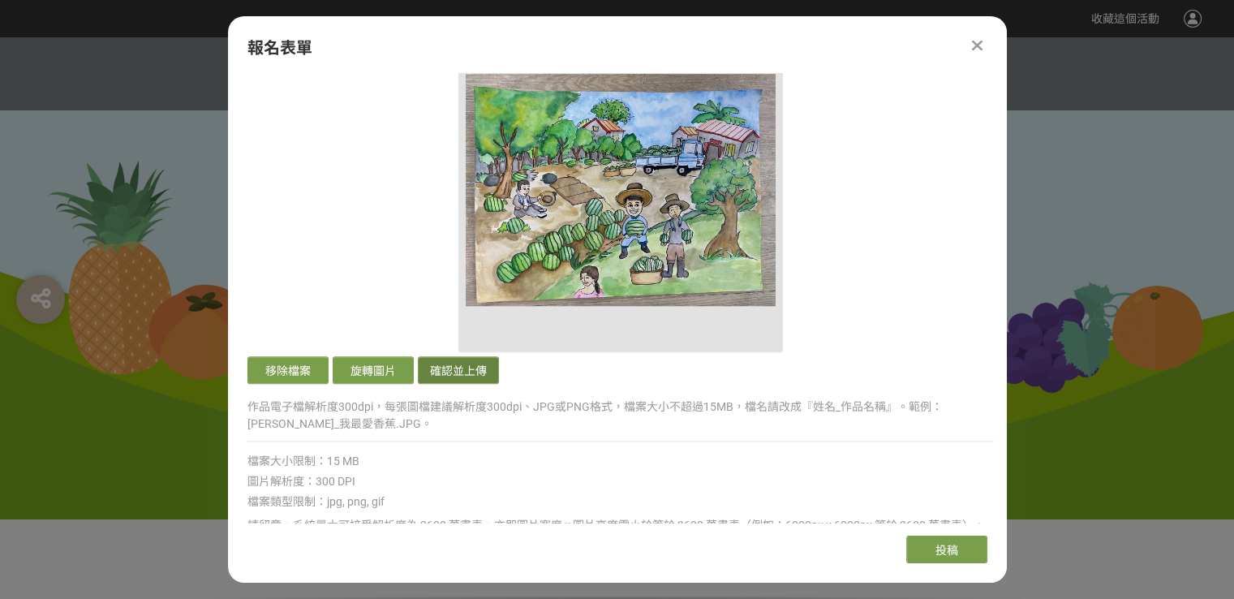
click at [456, 362] on button "確認並上傳" at bounding box center [458, 370] width 81 height 28
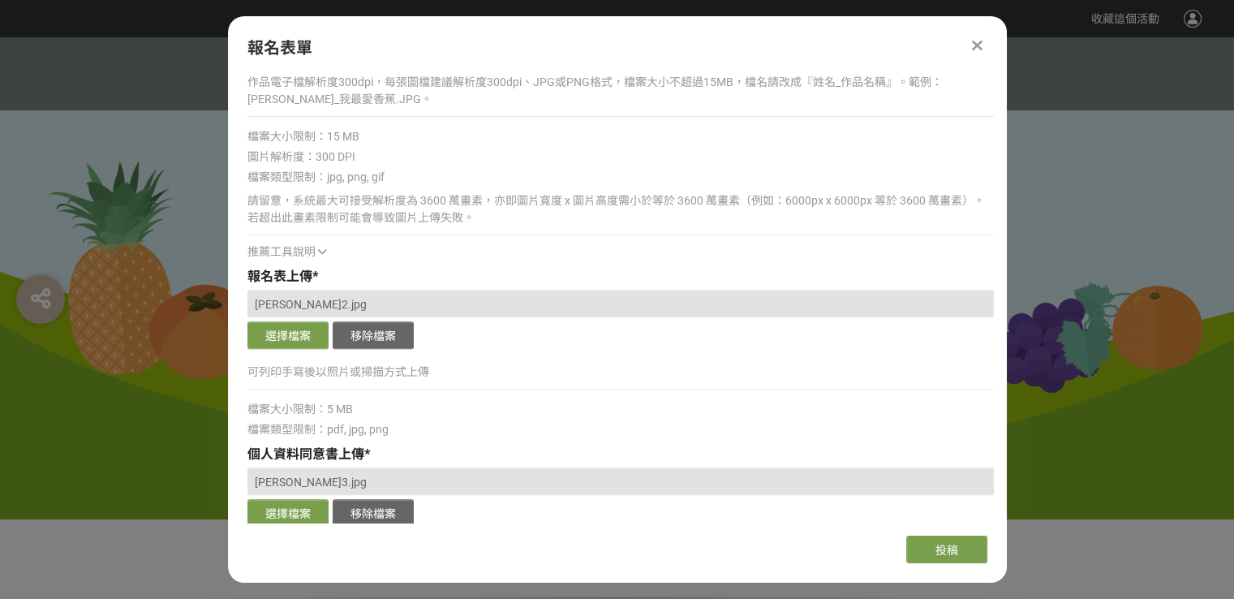
scroll to position [1054, 0]
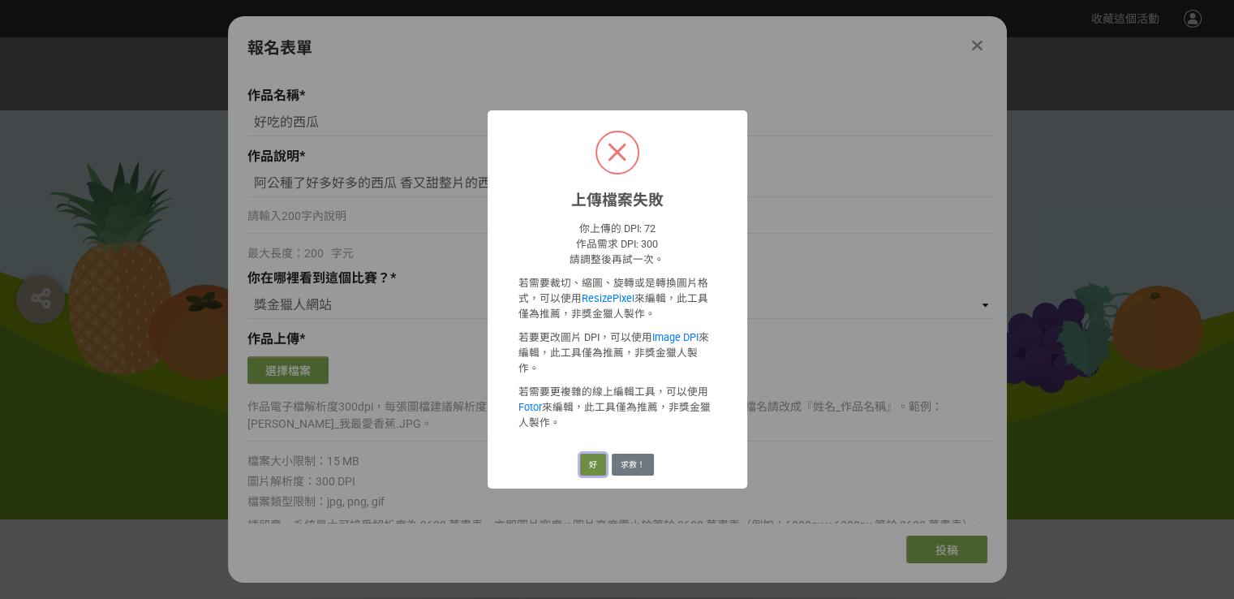
click at [594, 453] on button "好" at bounding box center [593, 464] width 26 height 23
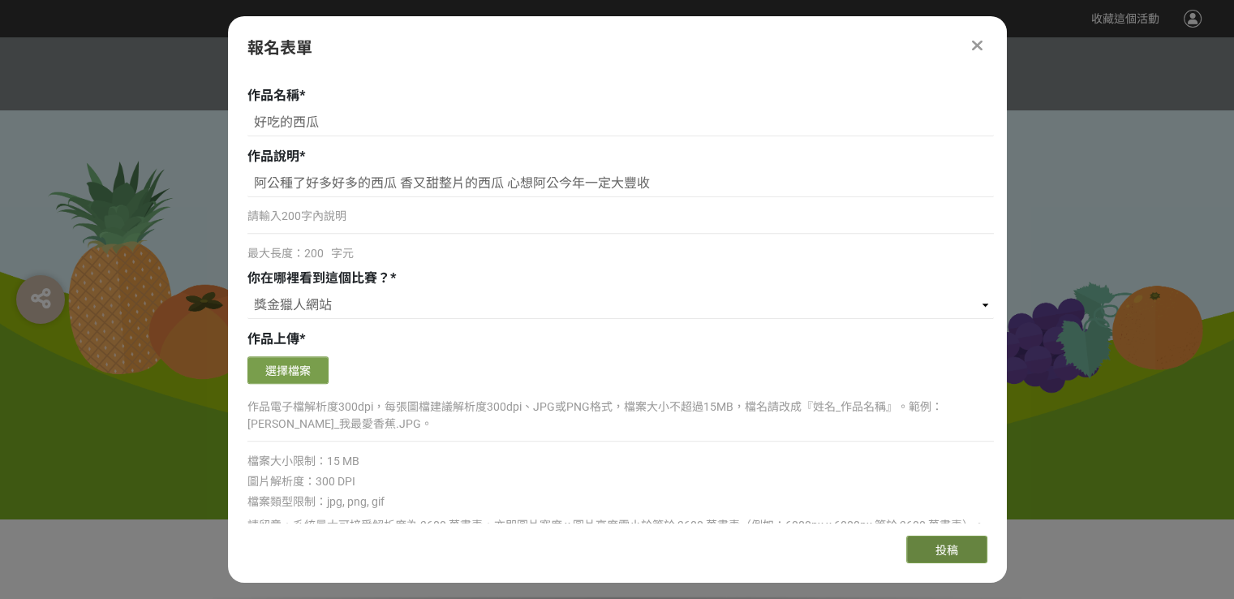
click at [955, 547] on span "投稿" at bounding box center [946, 549] width 23 height 13
click at [302, 358] on button "選擇檔案" at bounding box center [287, 370] width 81 height 28
click at [292, 367] on button "選擇檔案" at bounding box center [287, 370] width 81 height 28
click at [307, 364] on button "選擇檔案" at bounding box center [287, 370] width 81 height 28
click at [318, 359] on button "選擇檔案" at bounding box center [287, 370] width 81 height 28
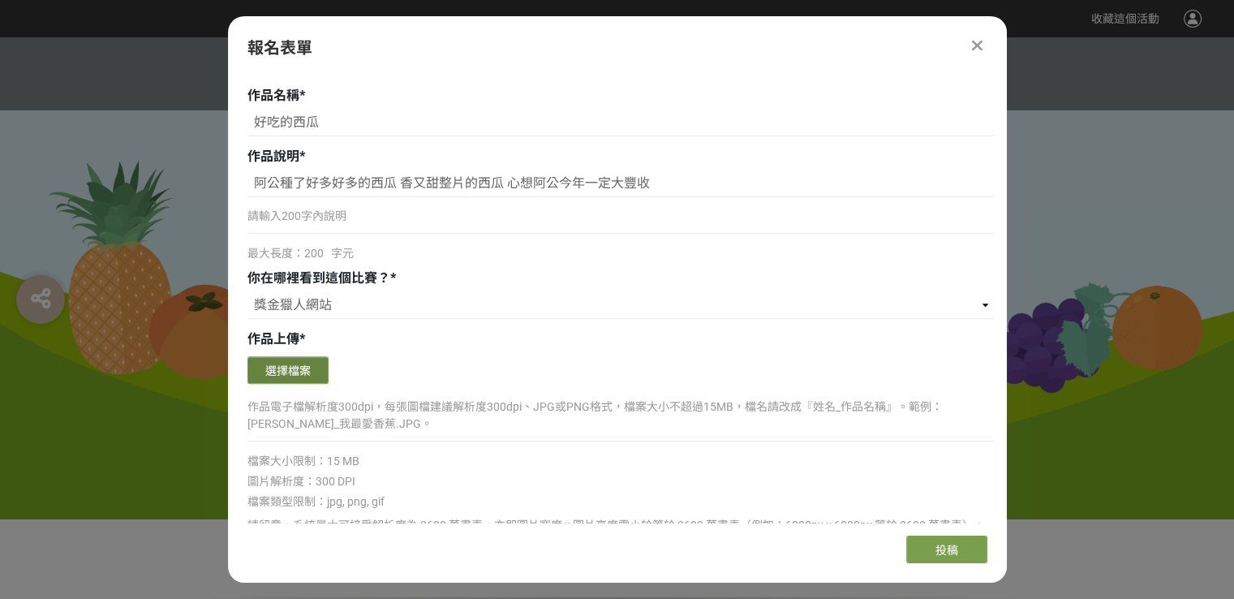
click at [302, 373] on button "選擇檔案" at bounding box center [287, 370] width 81 height 28
click at [319, 366] on button "選擇檔案" at bounding box center [287, 370] width 81 height 28
click at [302, 360] on button "選擇檔案" at bounding box center [287, 370] width 81 height 28
click at [311, 376] on button "選擇檔案" at bounding box center [287, 370] width 81 height 28
click at [312, 371] on button "選擇檔案" at bounding box center [287, 370] width 81 height 28
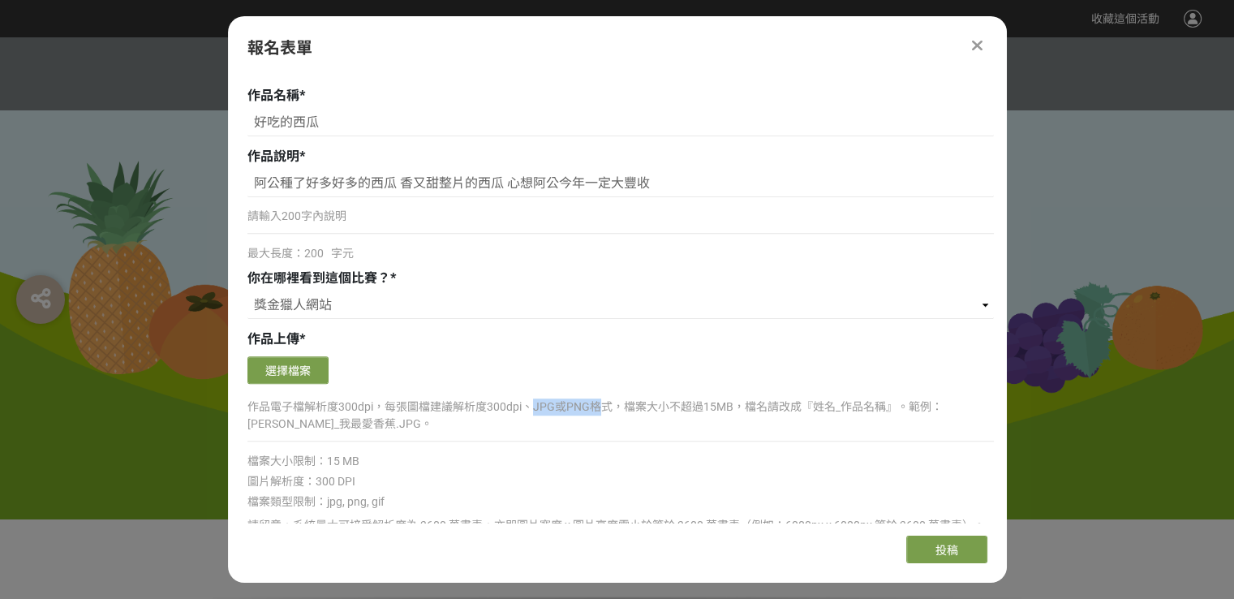
drag, startPoint x: 530, startPoint y: 406, endPoint x: 600, endPoint y: 405, distance: 70.6
click at [600, 405] on p "作品電子檔解析度300dpi，每張圖檔建議解析度300dpi、JPG或PNG格式，檔案大小不超過15MB，檔名請改成『姓名_作品名稱』。範例：[PERSON_…" at bounding box center [620, 415] width 746 height 34
click at [311, 369] on button "選擇檔案" at bounding box center [287, 370] width 81 height 28
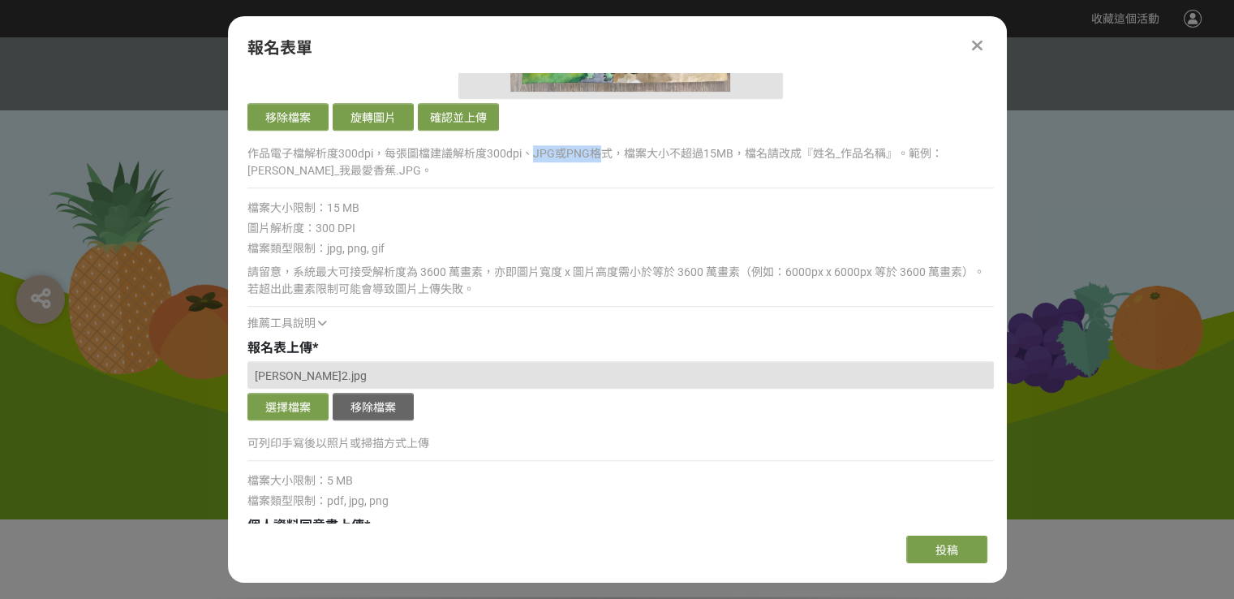
scroll to position [1460, 0]
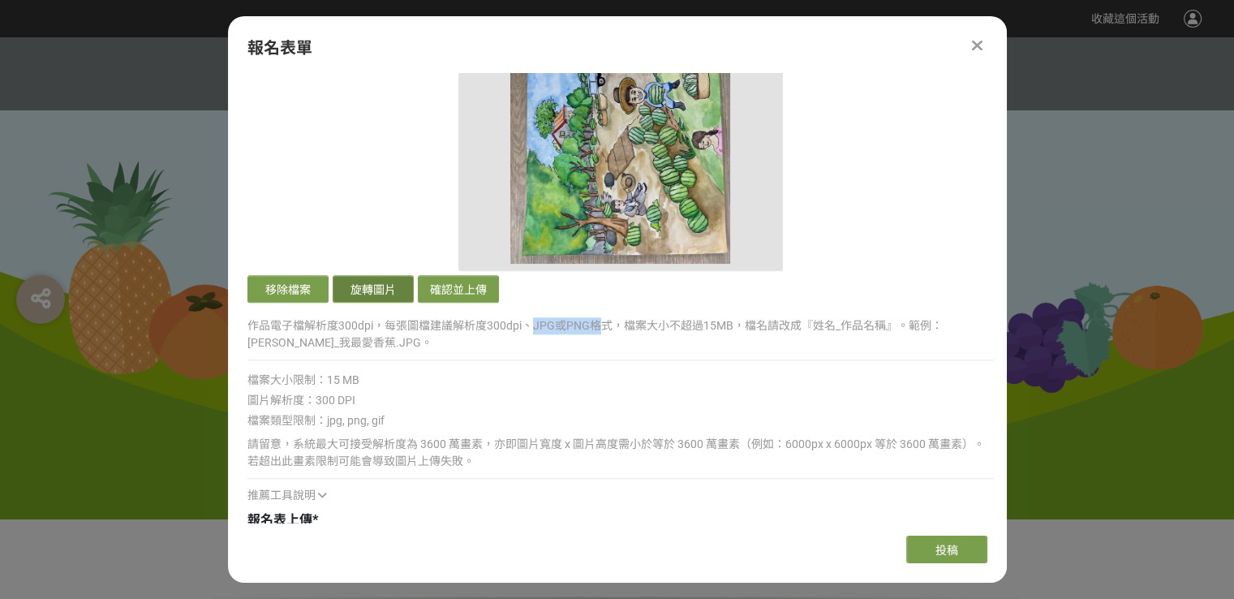
click at [345, 282] on button "旋轉圖片" at bounding box center [373, 289] width 81 height 28
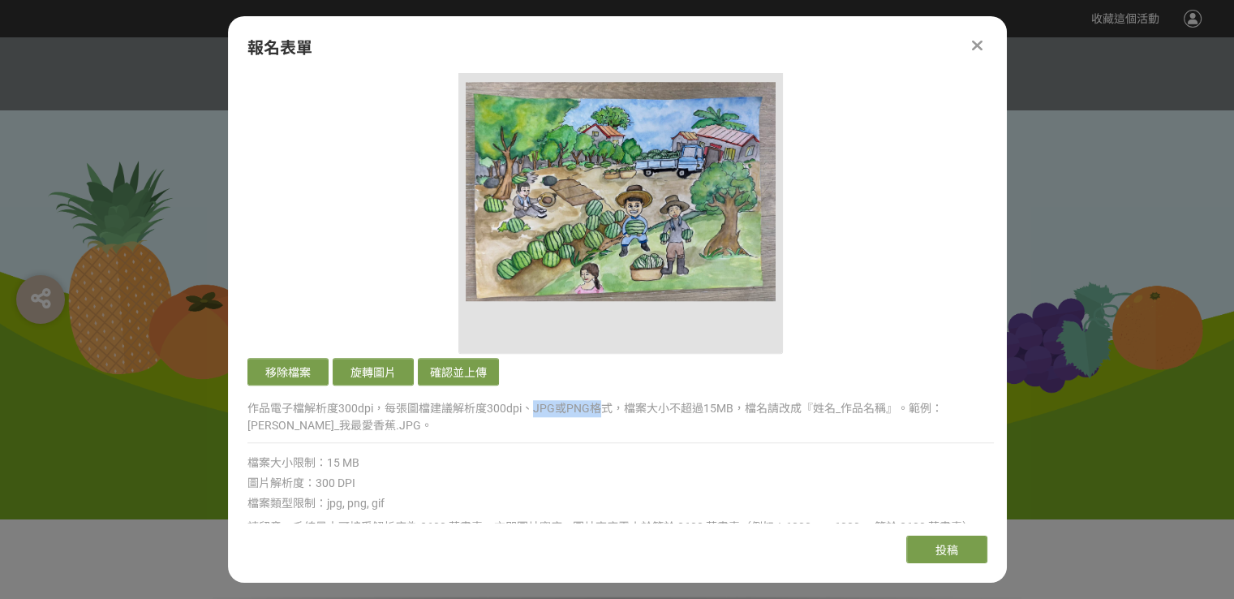
scroll to position [1298, 0]
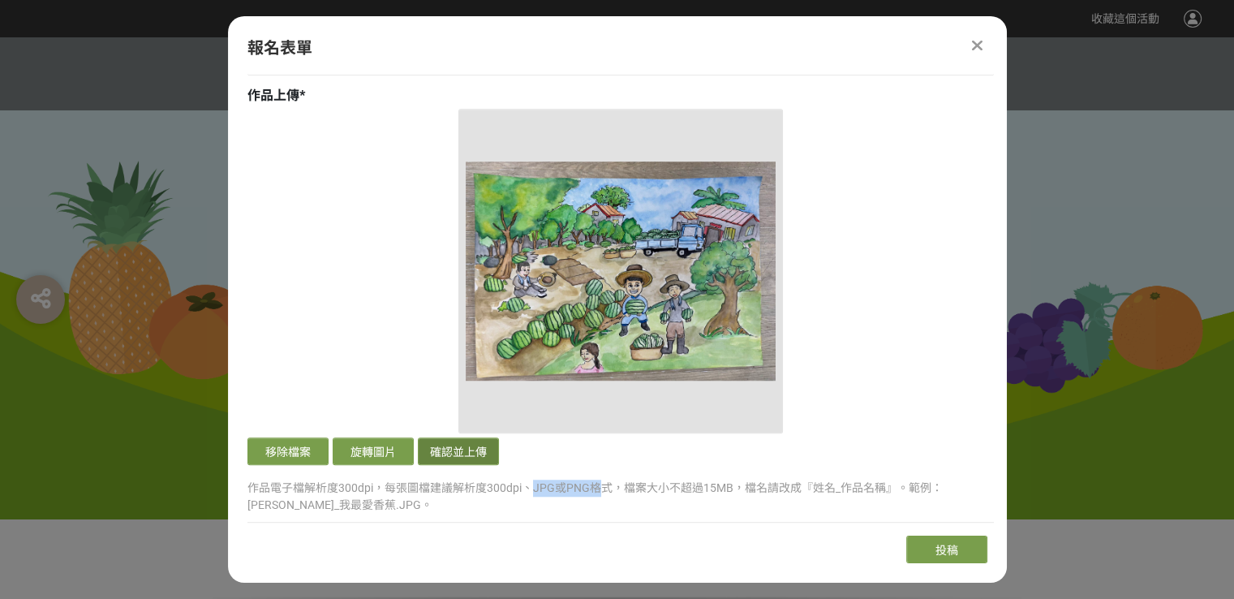
click at [462, 448] on button "確認並上傳" at bounding box center [458, 451] width 81 height 28
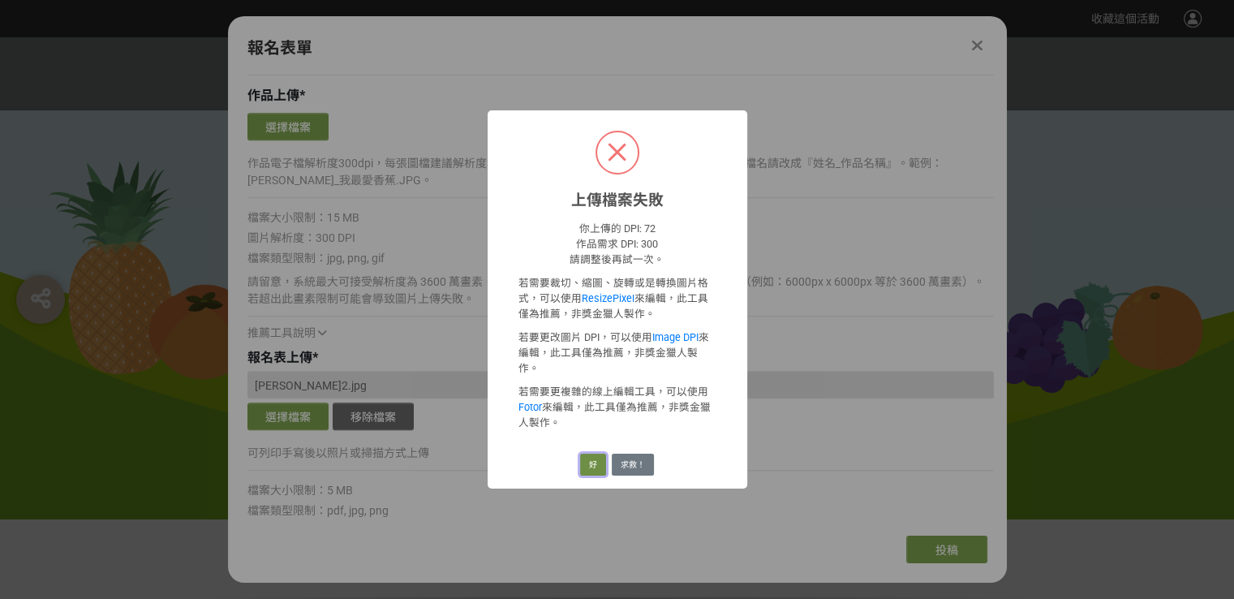
click at [592, 453] on button "好" at bounding box center [593, 464] width 26 height 23
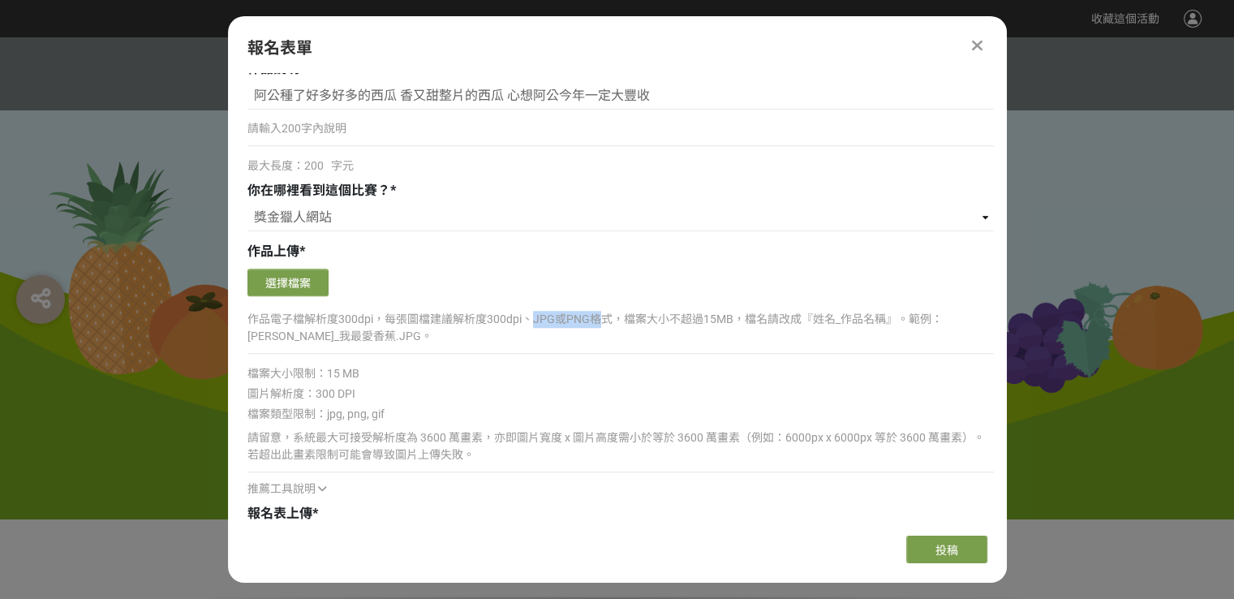
scroll to position [1135, 0]
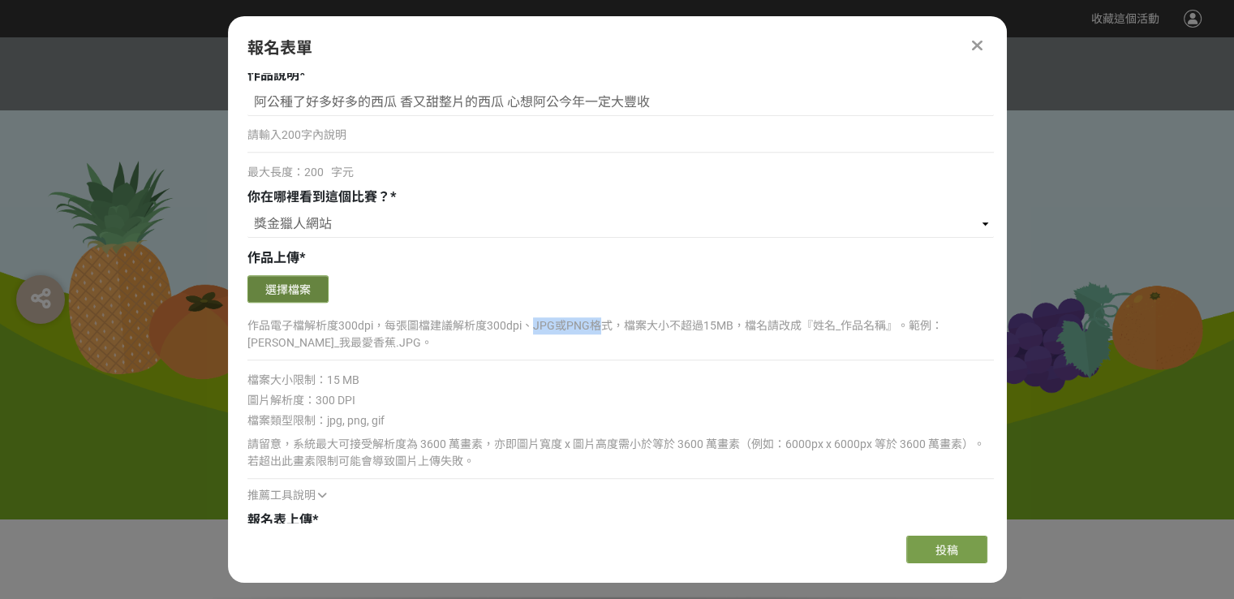
click at [294, 275] on button "選擇檔案" at bounding box center [287, 289] width 81 height 28
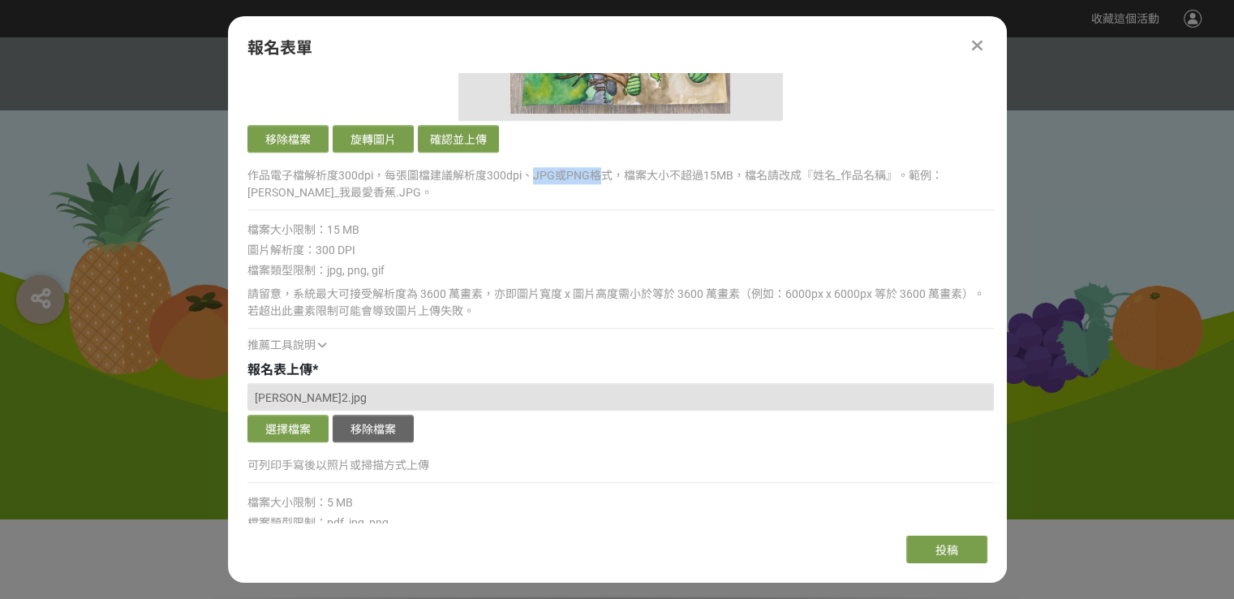
scroll to position [1541, 0]
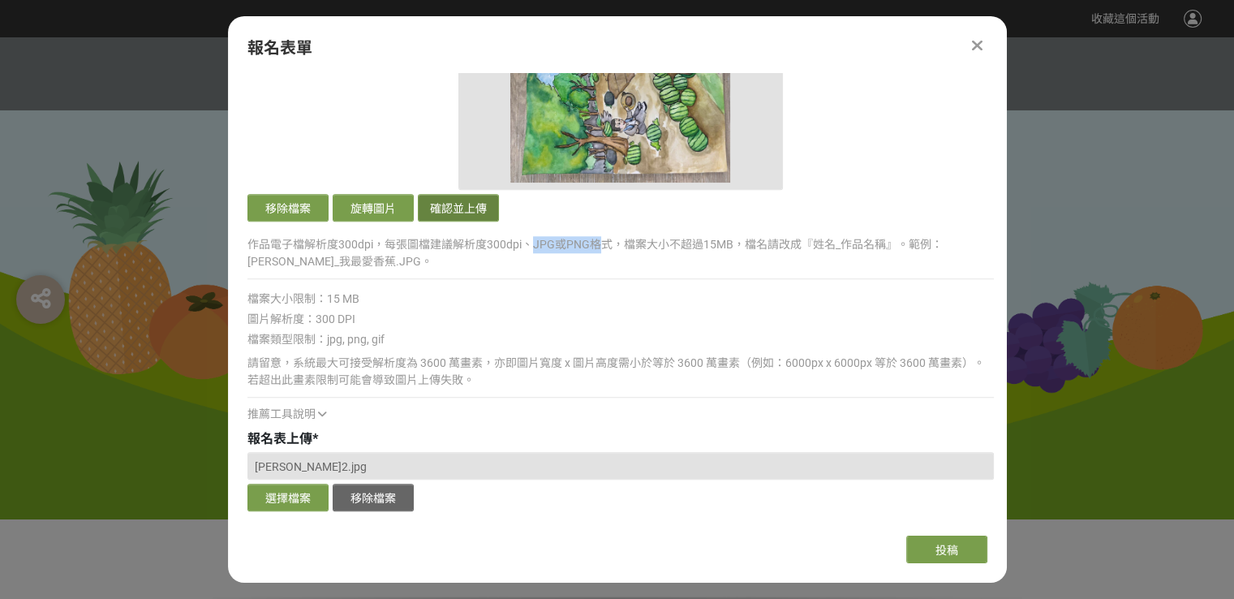
click at [485, 216] on button "確認並上傳" at bounding box center [458, 208] width 81 height 28
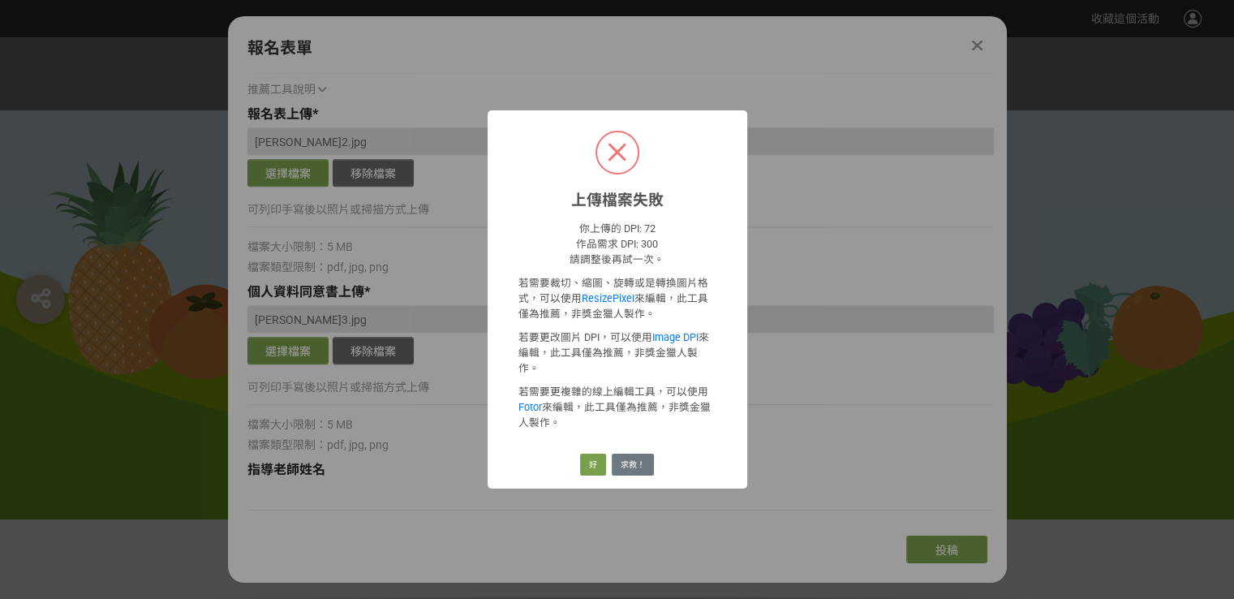
scroll to position [1216, 0]
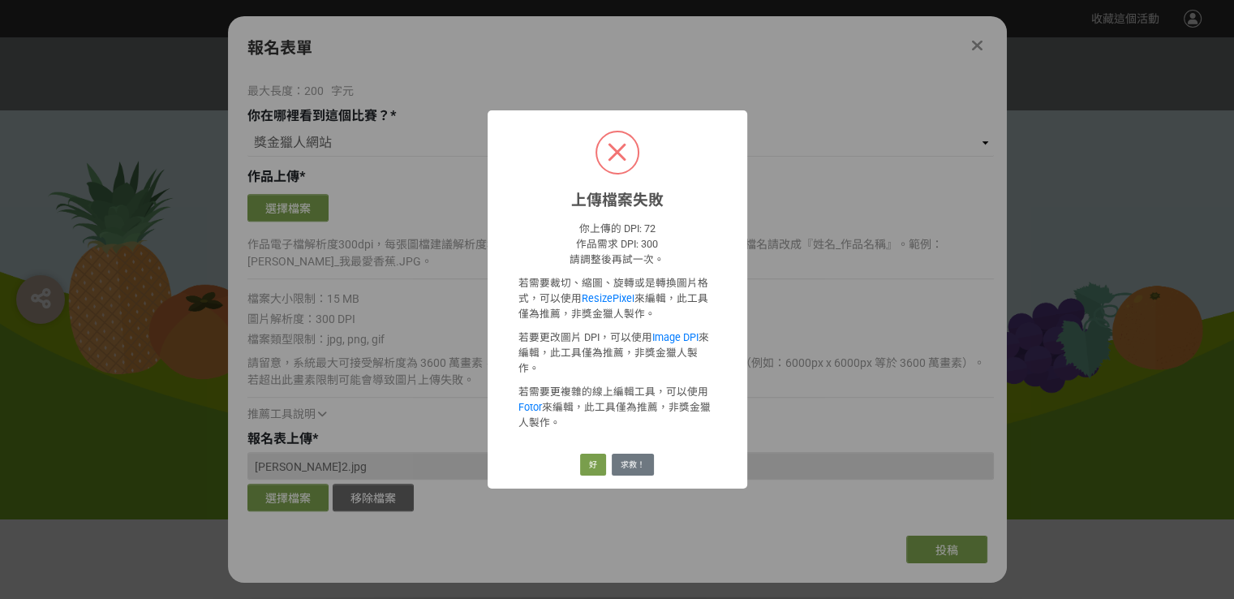
click at [766, 345] on div "上傳檔案失敗 × 你上傳的 DPI: 72 作品需求 DPI: 300 請調整後再試一次。 若需要裁切、縮圖、旋轉或是轉換圖片格式，可以使用 ResizePi…" at bounding box center [617, 299] width 1234 height 599
click at [584, 456] on button "好" at bounding box center [593, 464] width 26 height 23
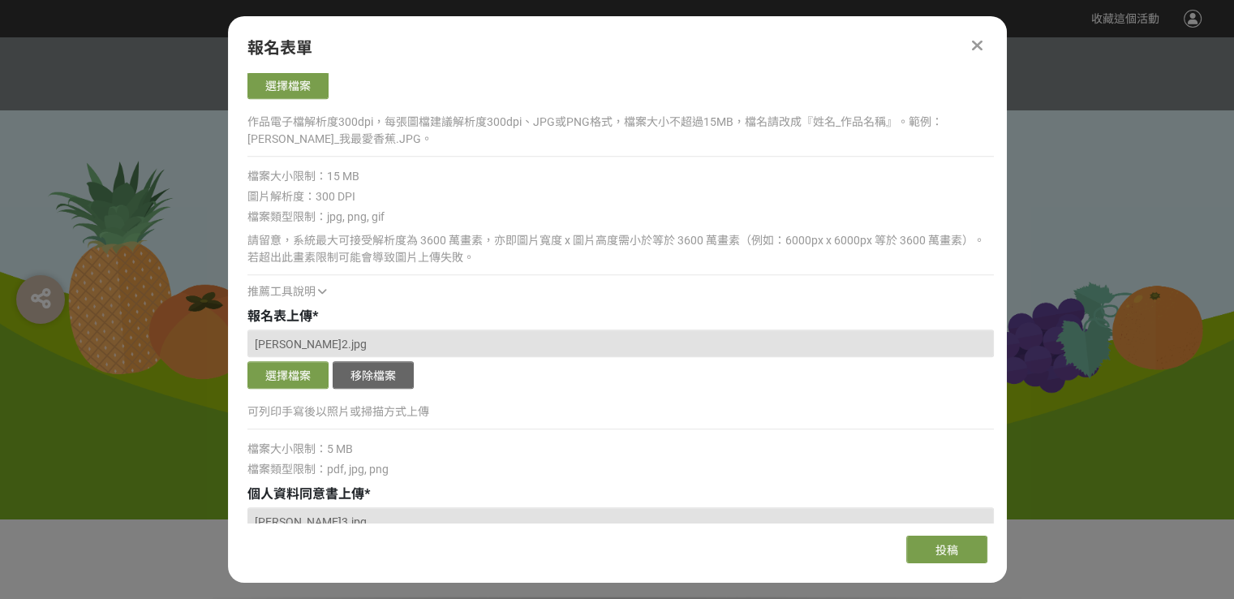
scroll to position [1326, 0]
